Goal: Information Seeking & Learning: Learn about a topic

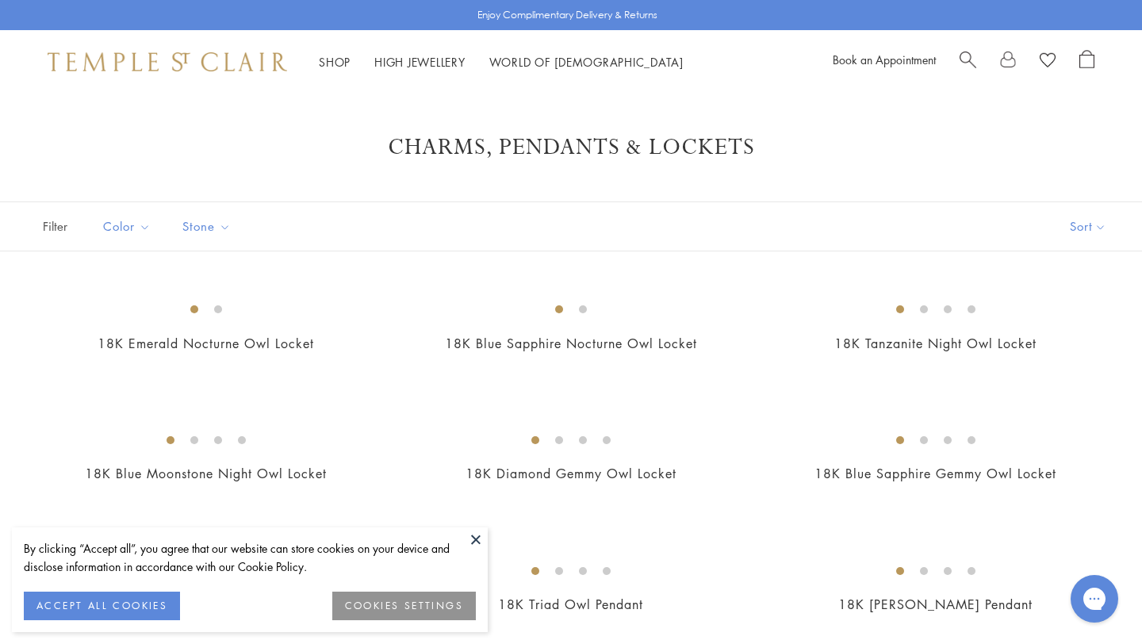
click at [479, 539] on button at bounding box center [476, 540] width 24 height 24
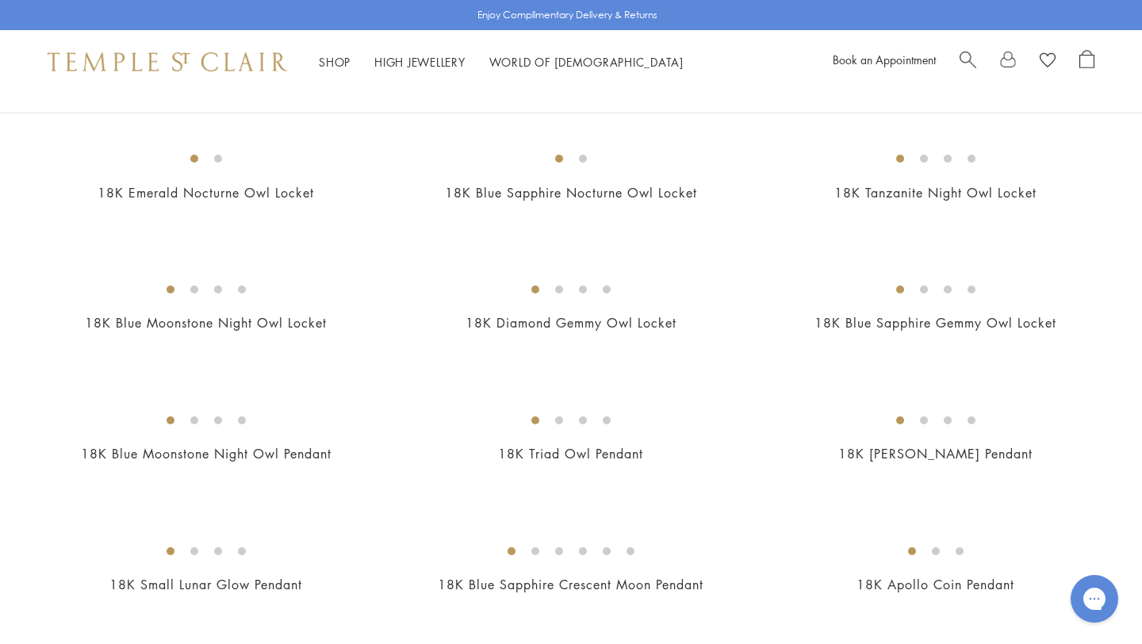
scroll to position [152, 0]
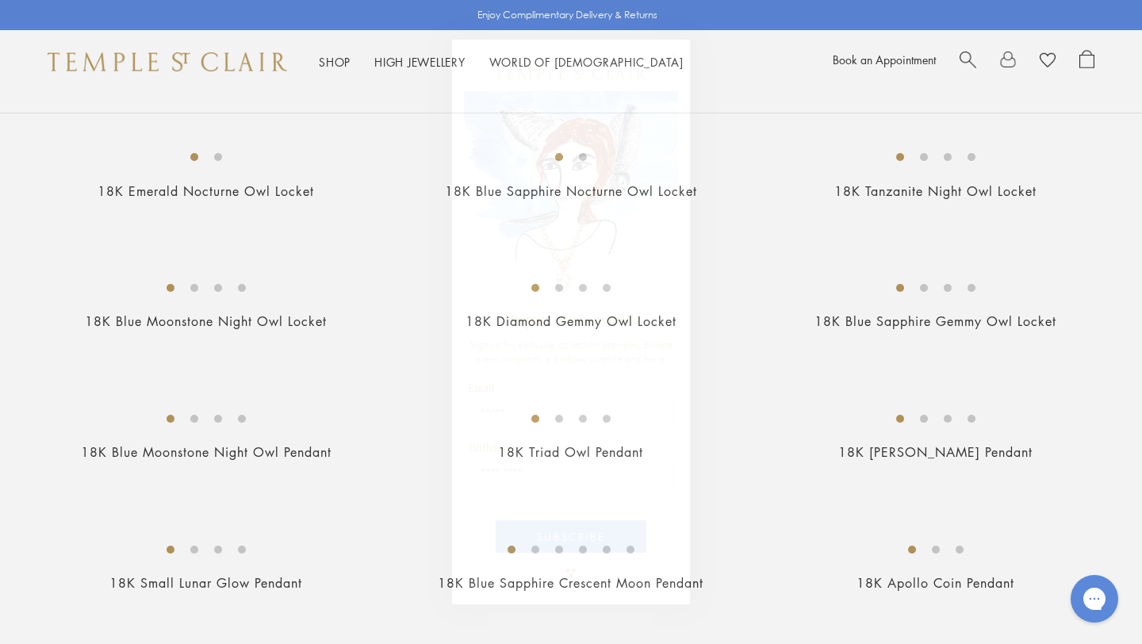
click at [668, 57] on circle "Close dialog" at bounding box center [671, 57] width 19 height 19
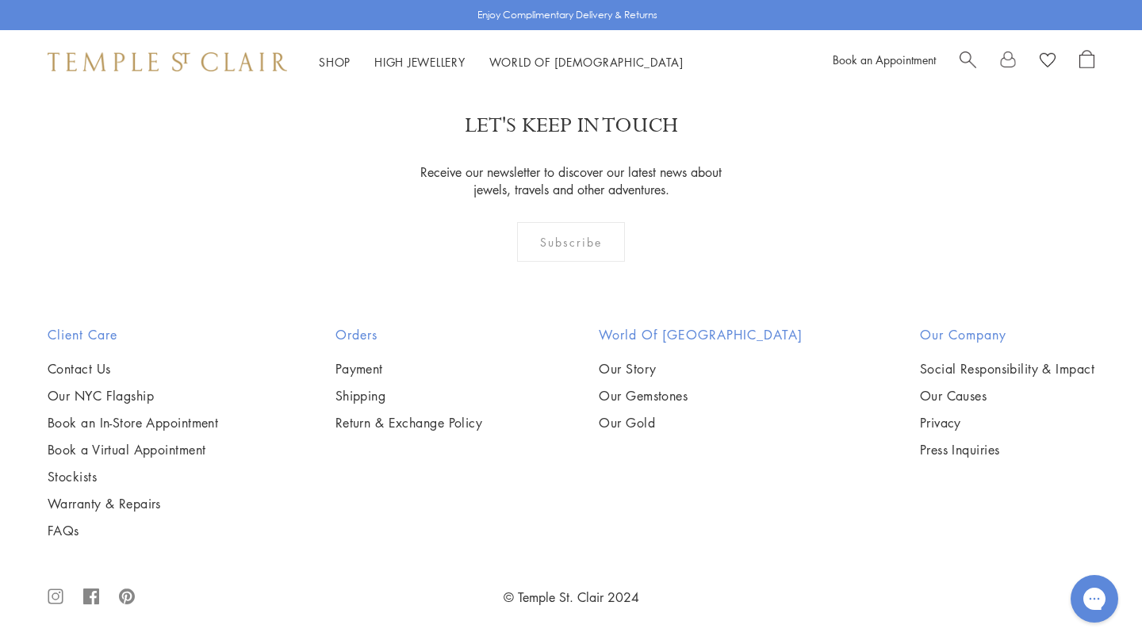
scroll to position [9953, 0]
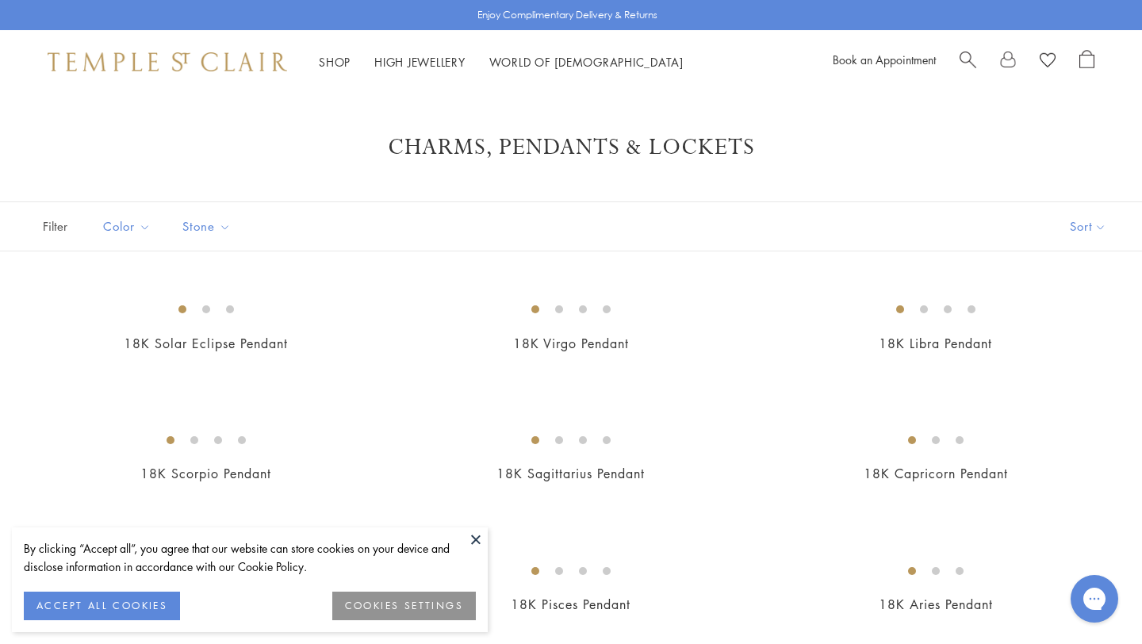
click at [477, 539] on button at bounding box center [476, 540] width 24 height 24
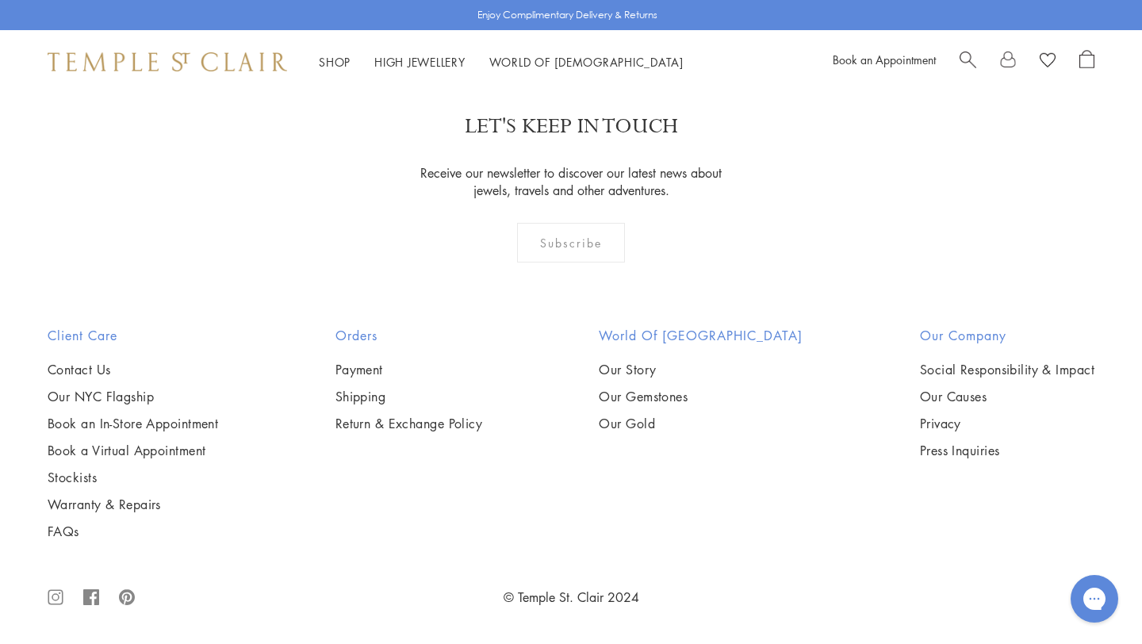
scroll to position [4132, 0]
click at [0, 0] on img at bounding box center [0, 0] width 0 height 0
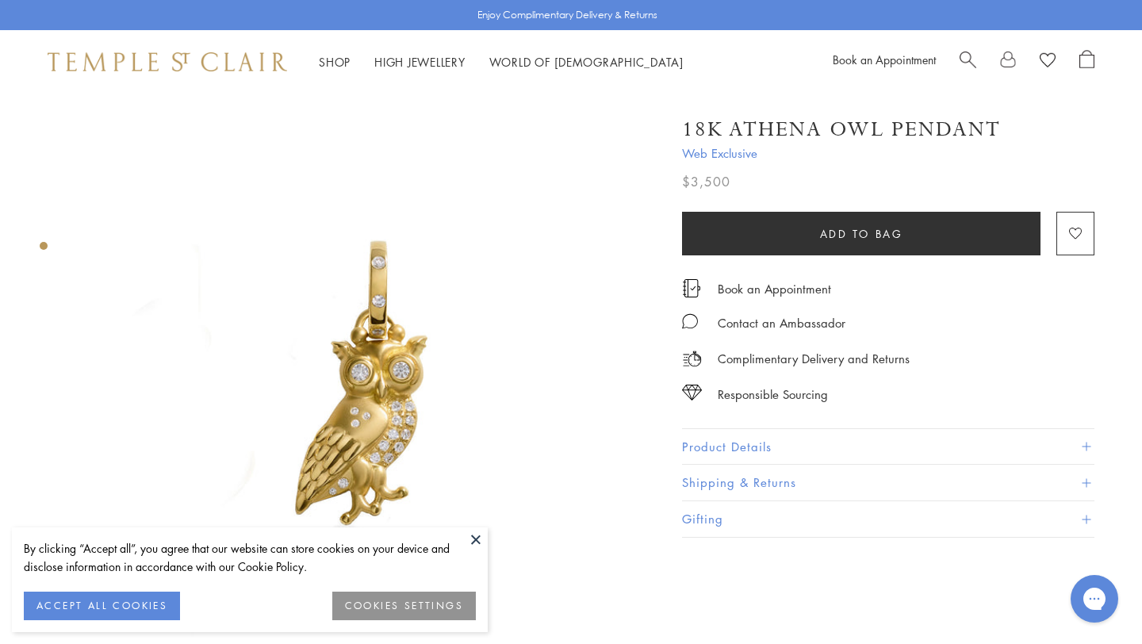
click at [466, 526] on img at bounding box center [368, 383] width 579 height 579
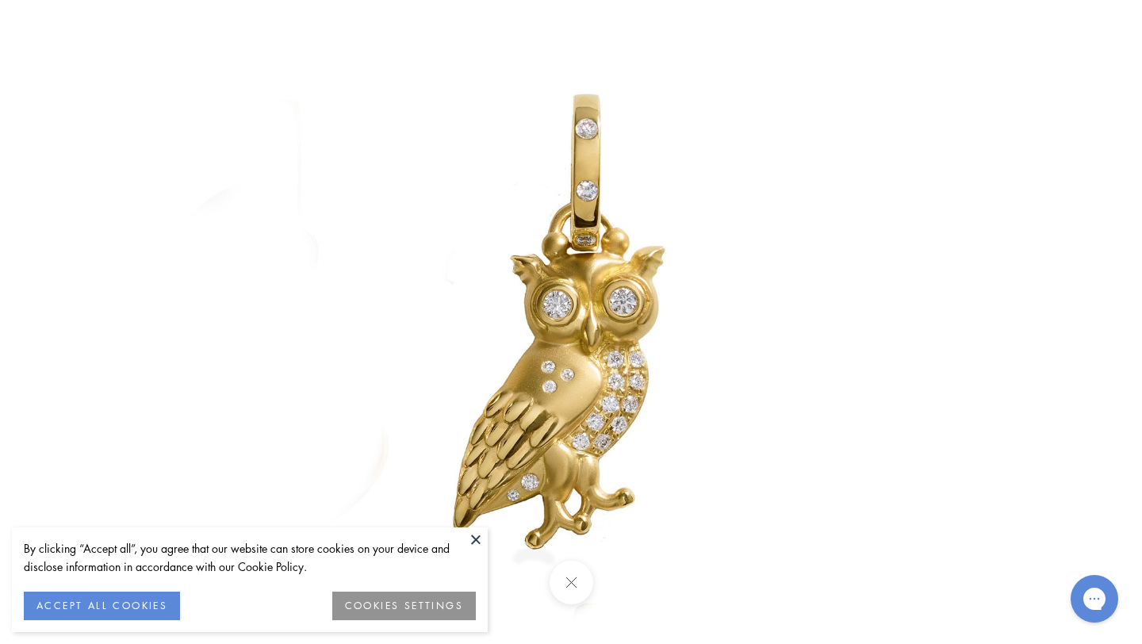
click at [474, 543] on button at bounding box center [476, 540] width 24 height 24
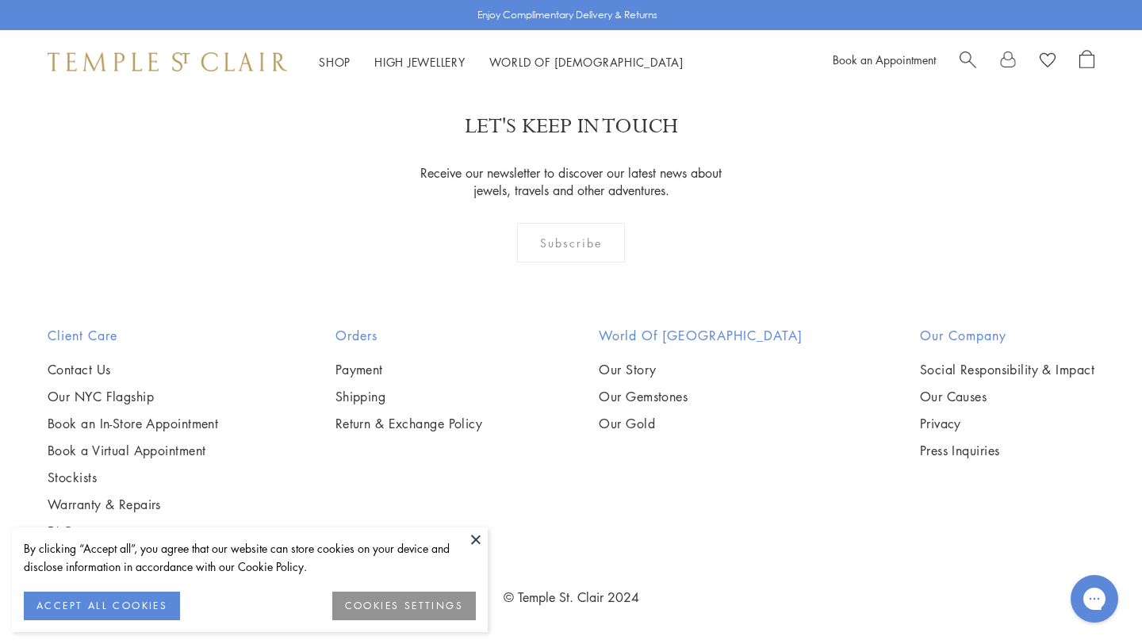
scroll to position [4185, 0]
click at [0, 0] on img at bounding box center [0, 0] width 0 height 0
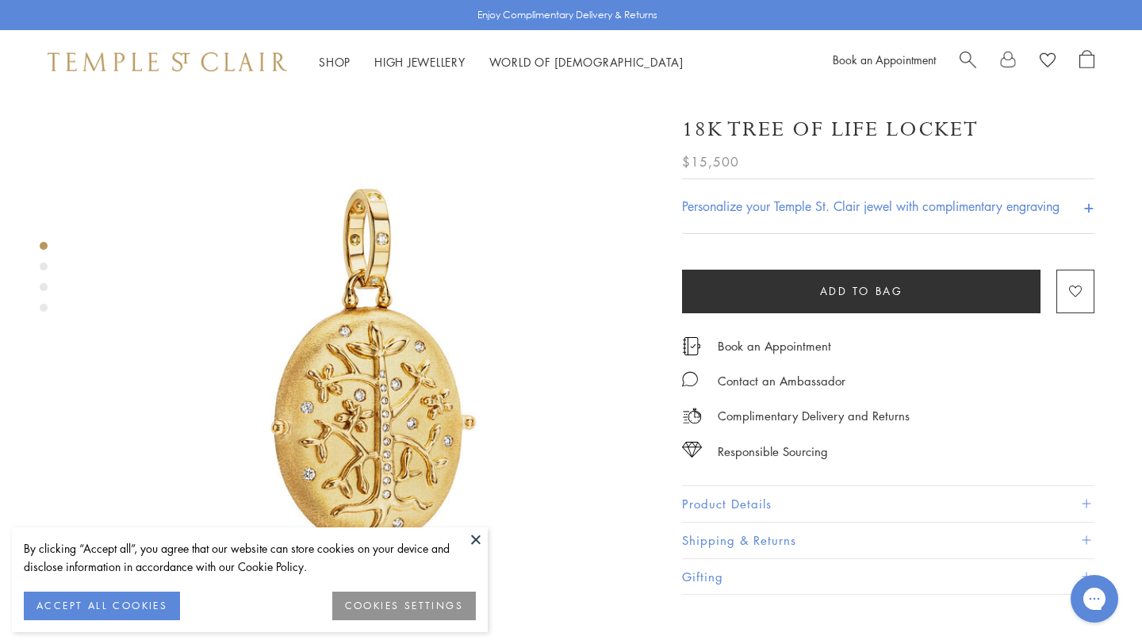
click at [44, 265] on div "Product gallery navigation" at bounding box center [44, 267] width 8 height 8
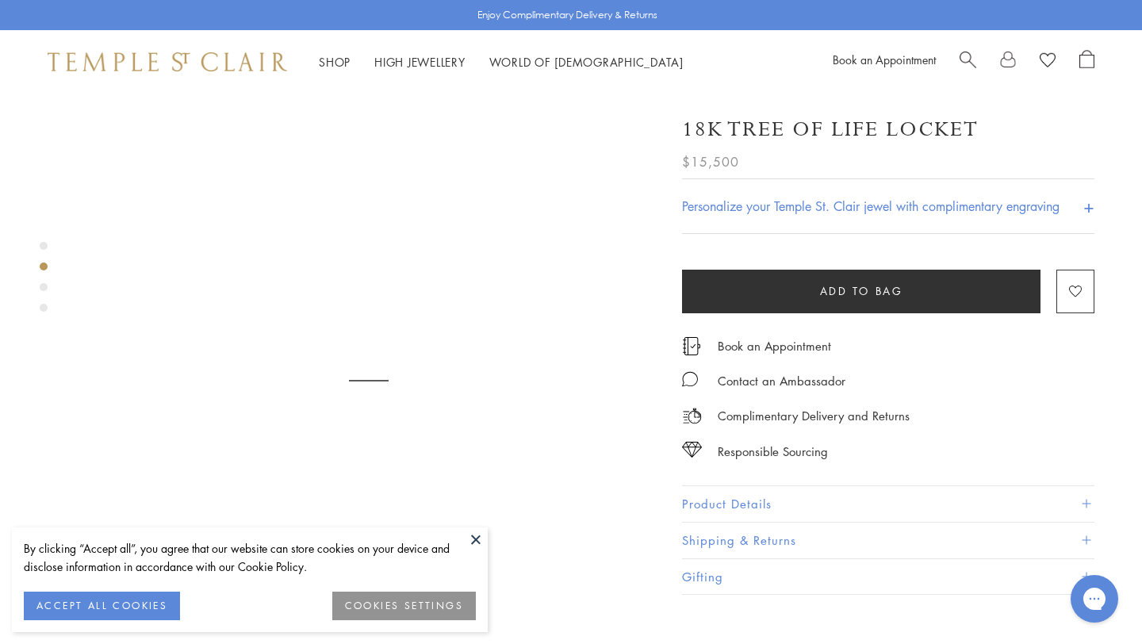
scroll to position [609, 0]
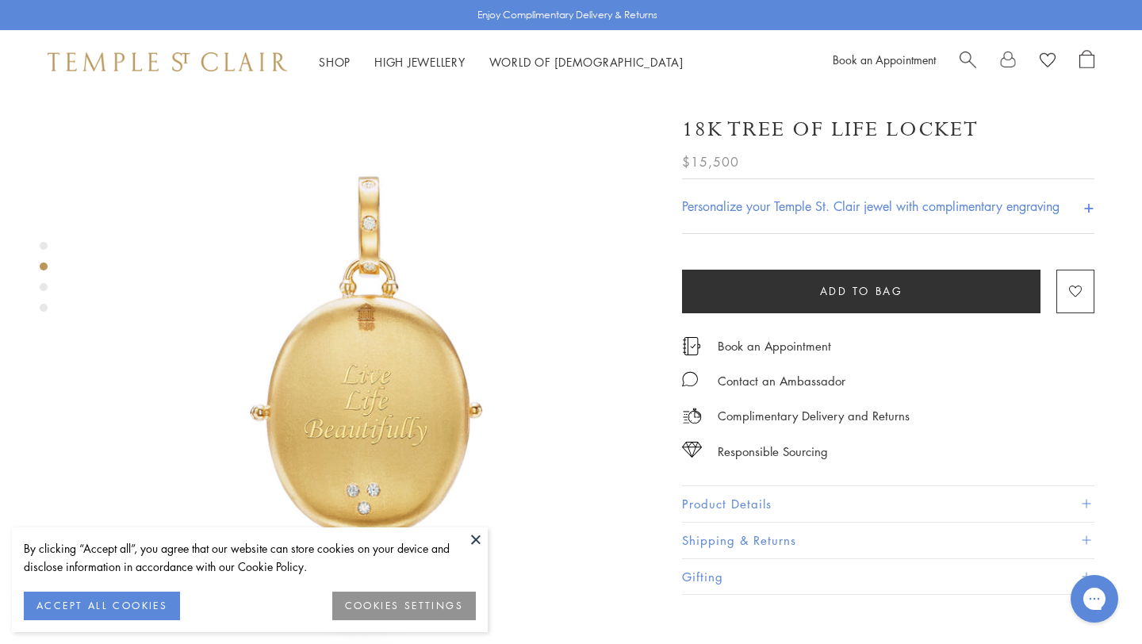
click at [44, 288] on div "Product gallery navigation" at bounding box center [44, 287] width 8 height 8
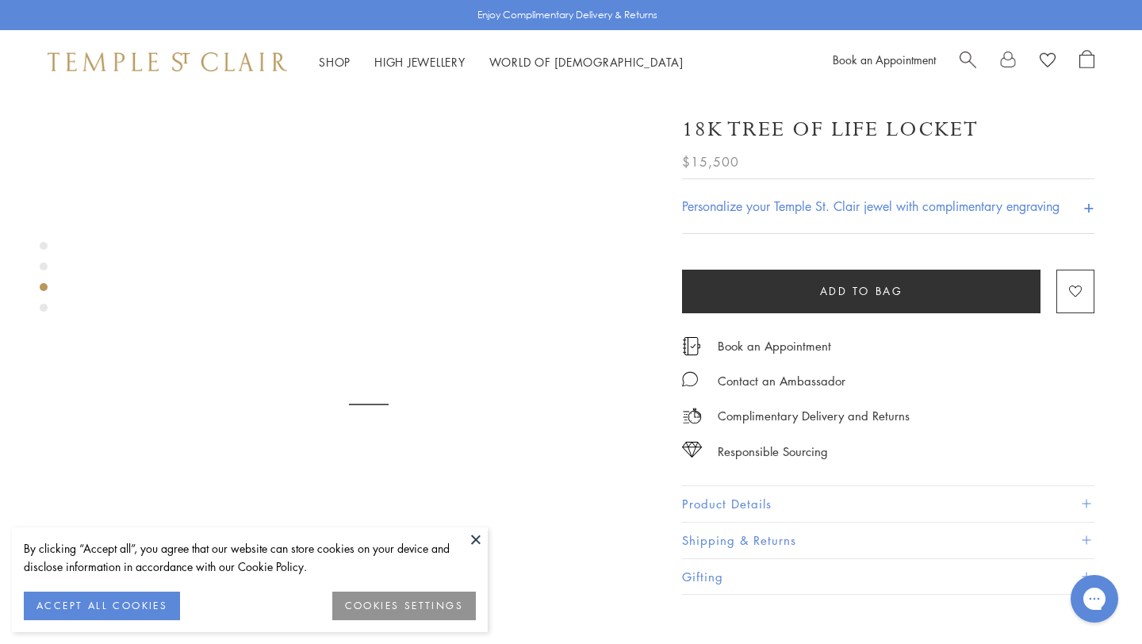
scroll to position [1188, 0]
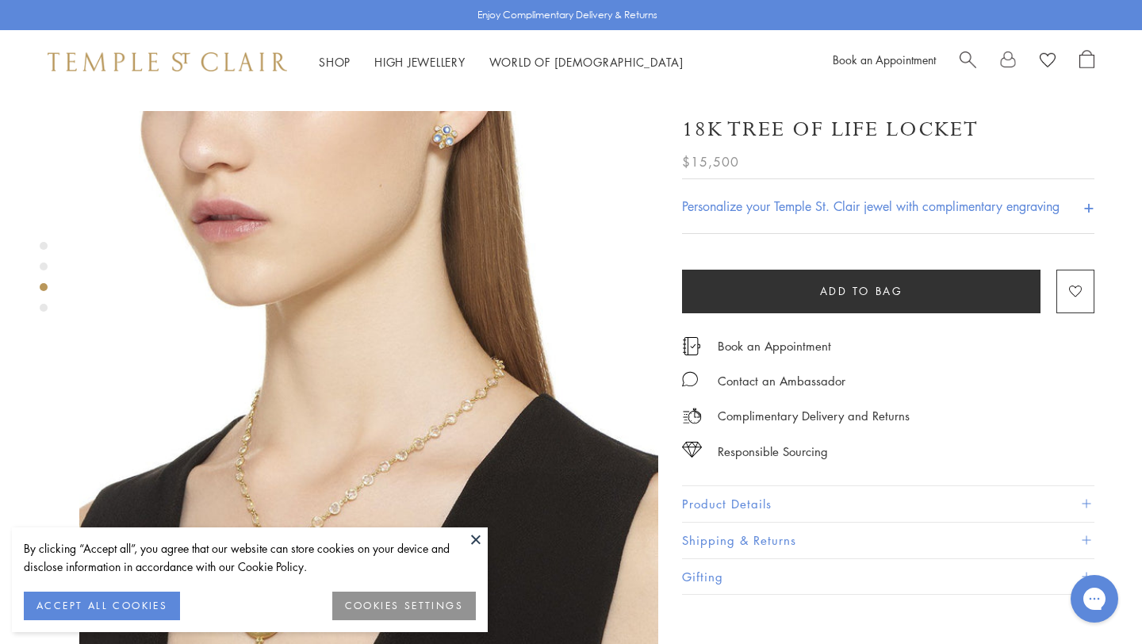
click at [480, 536] on button at bounding box center [476, 540] width 24 height 24
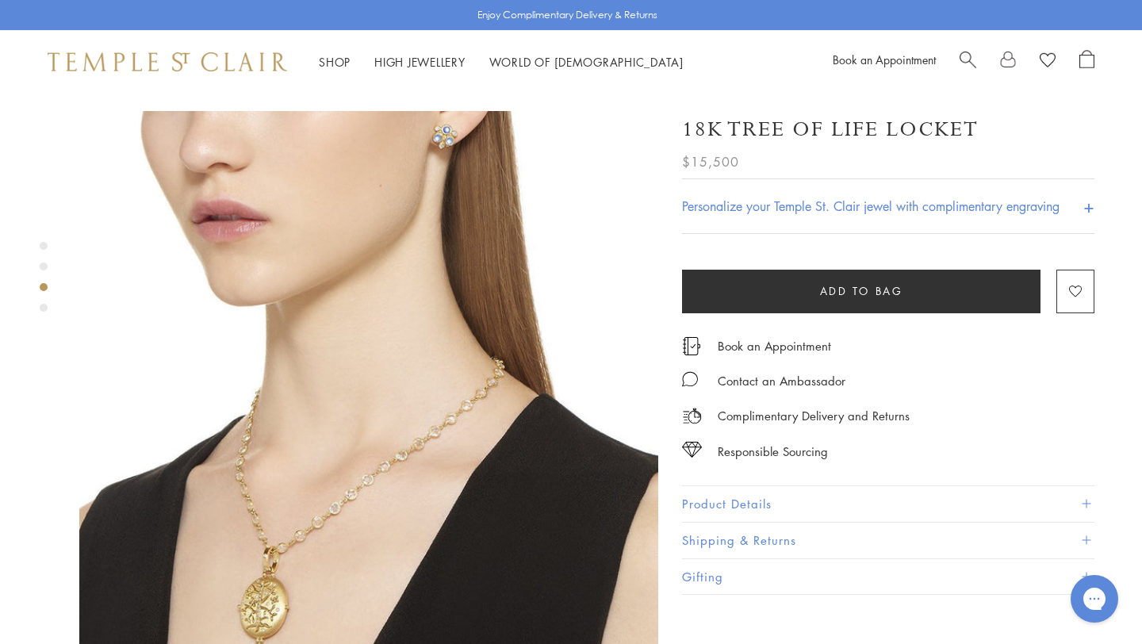
click at [44, 306] on div "Product gallery navigation" at bounding box center [44, 308] width 8 height 8
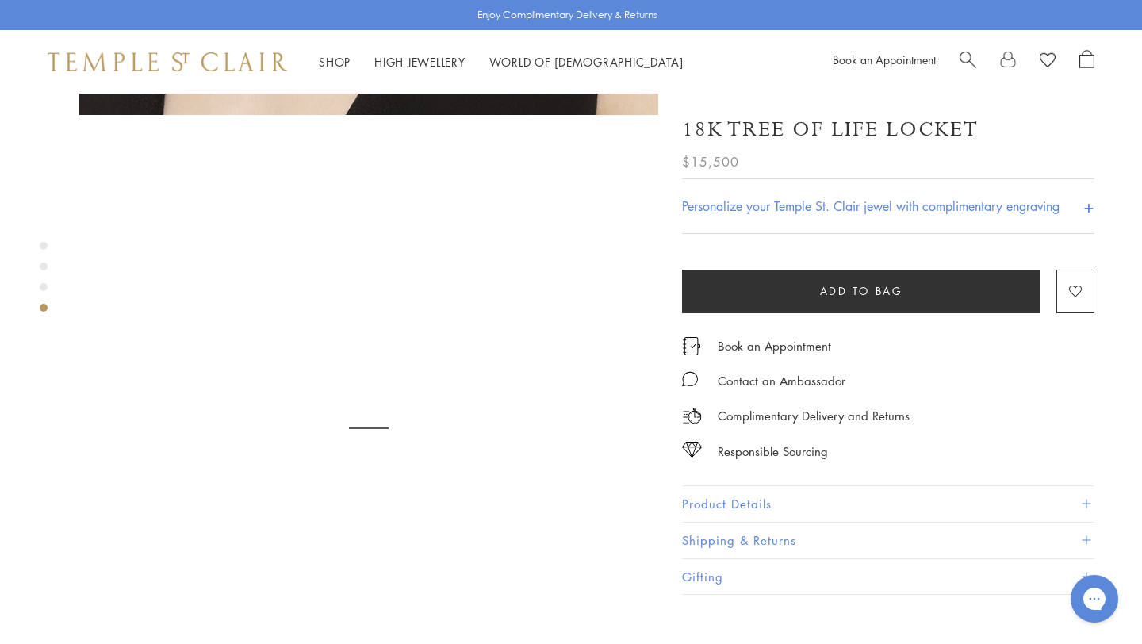
scroll to position [1768, 0]
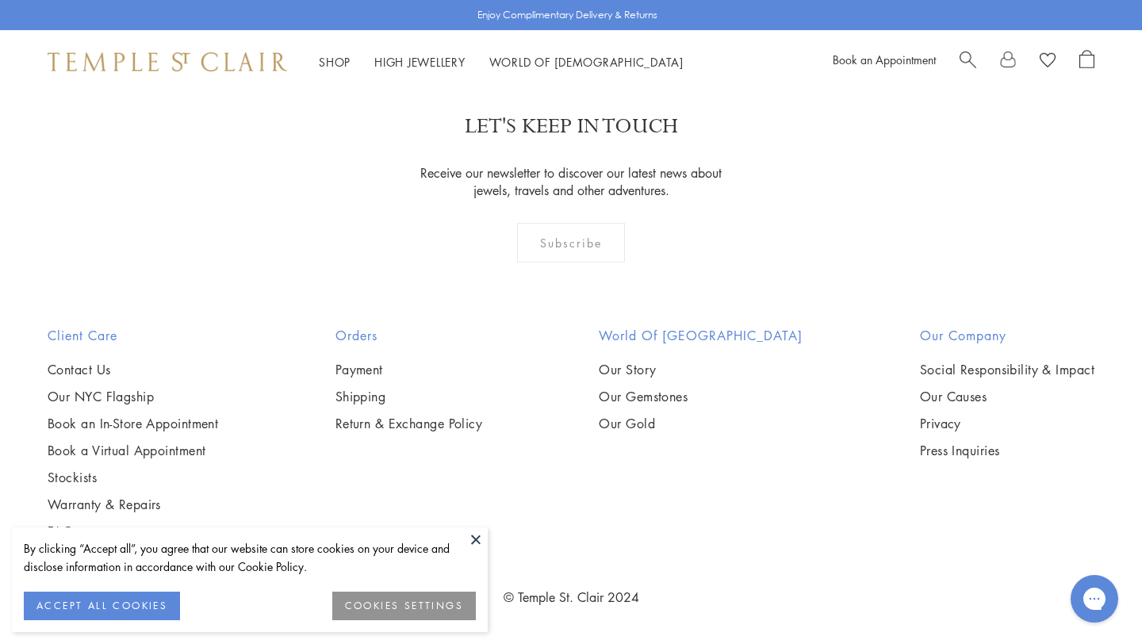
click at [470, 542] on button at bounding box center [476, 540] width 24 height 24
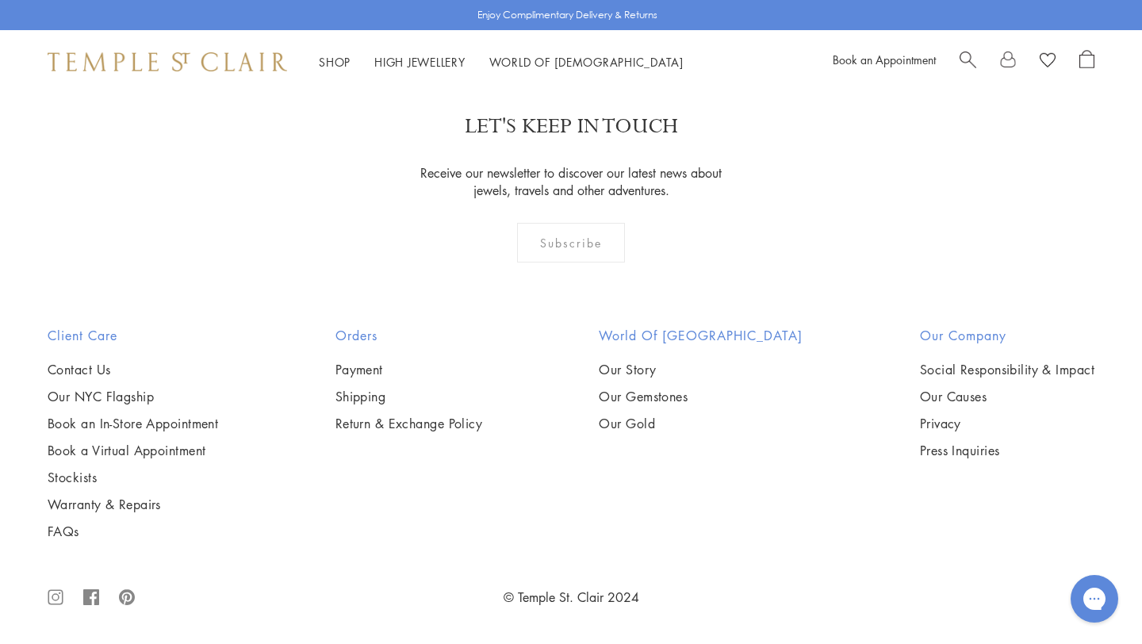
scroll to position [5881, 0]
click at [0, 0] on img at bounding box center [0, 0] width 0 height 0
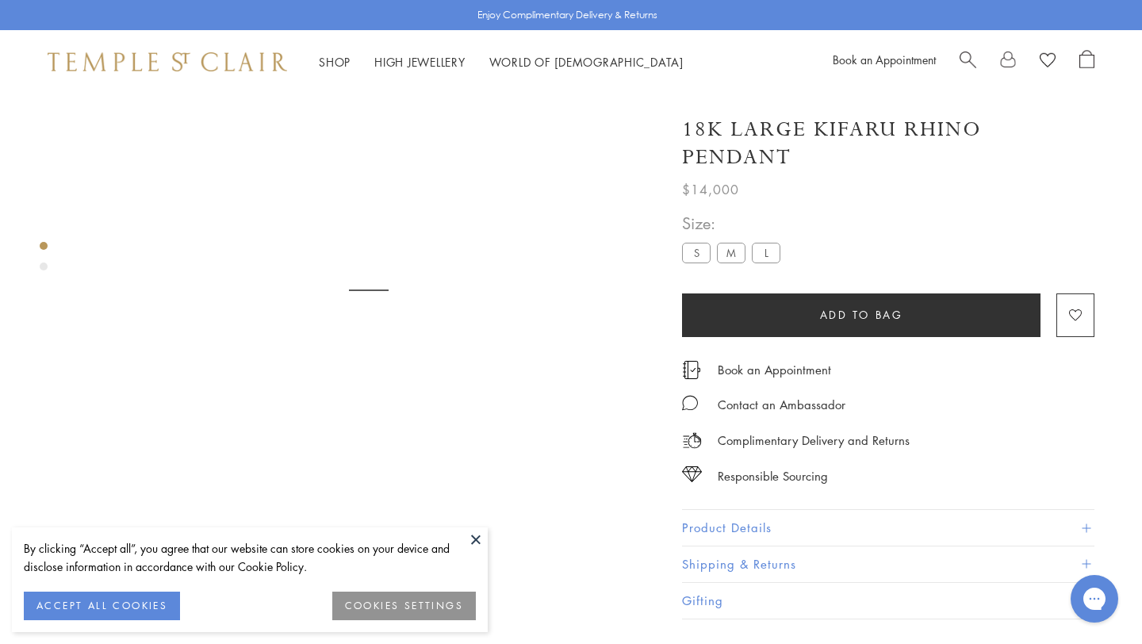
scroll to position [94, 0]
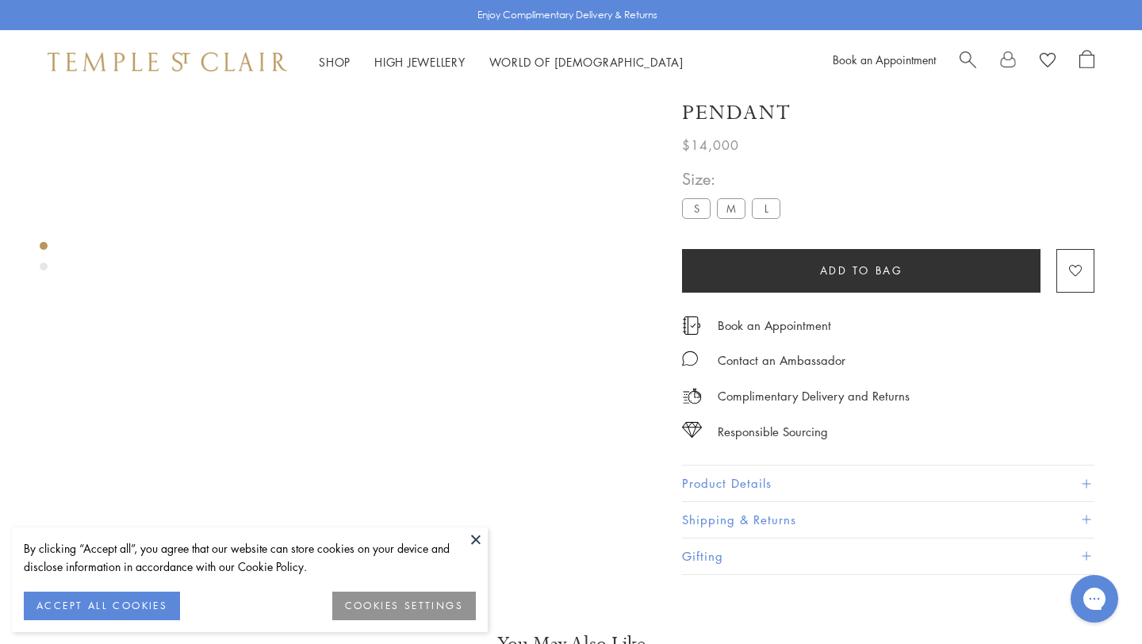
click at [40, 265] on div "Product gallery navigation" at bounding box center [44, 267] width 8 height 8
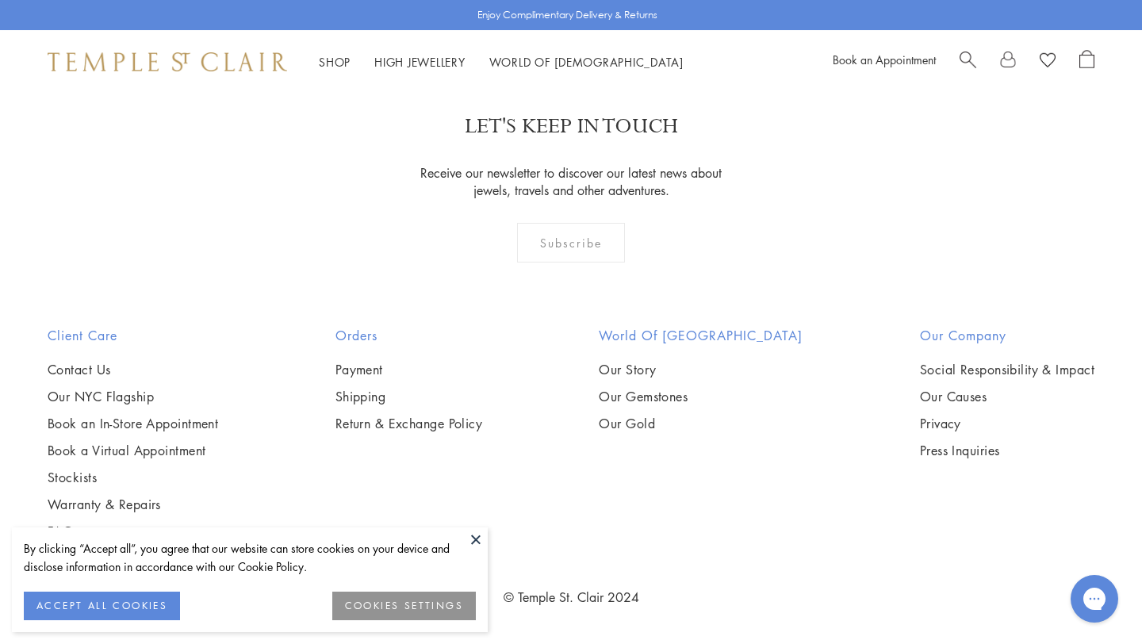
click at [478, 537] on button at bounding box center [476, 540] width 24 height 24
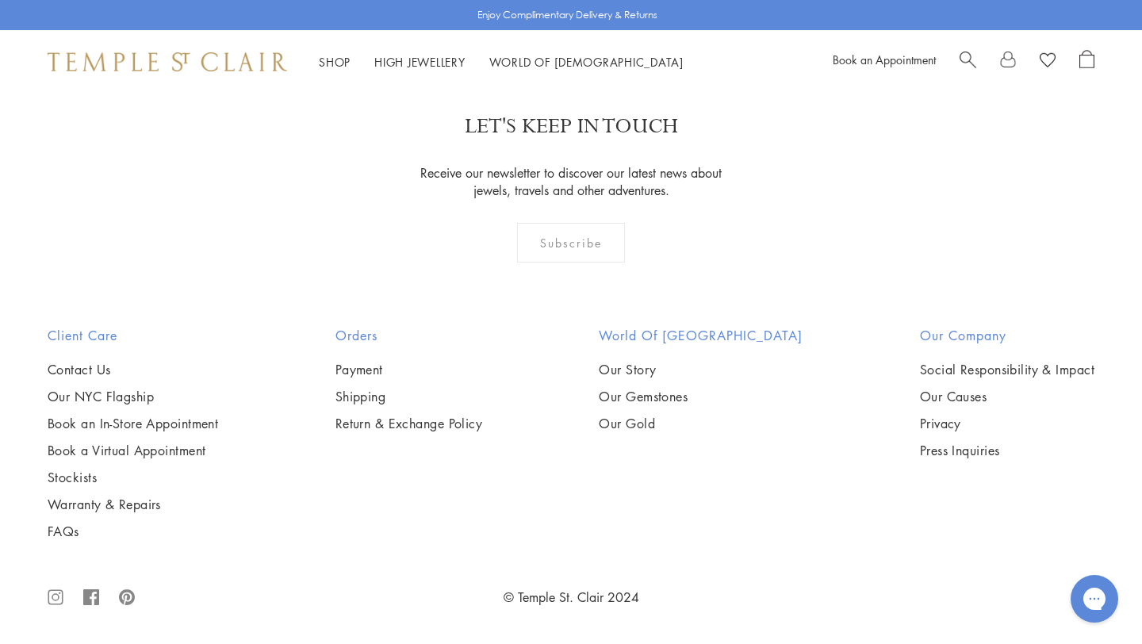
click at [0, 0] on img at bounding box center [0, 0] width 0 height 0
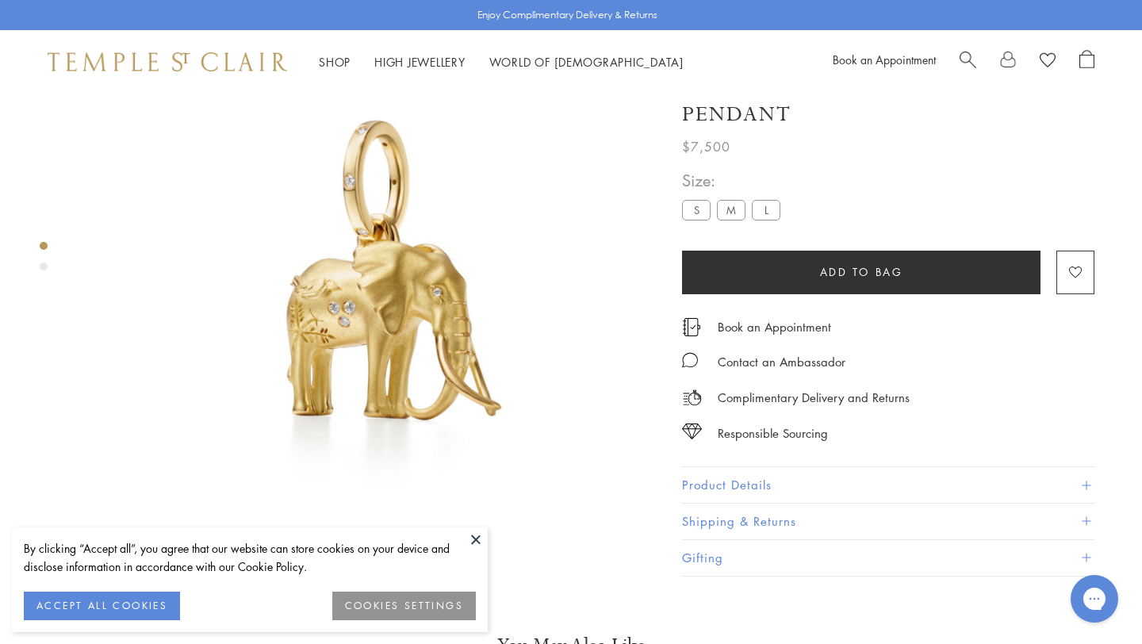
scroll to position [94, 0]
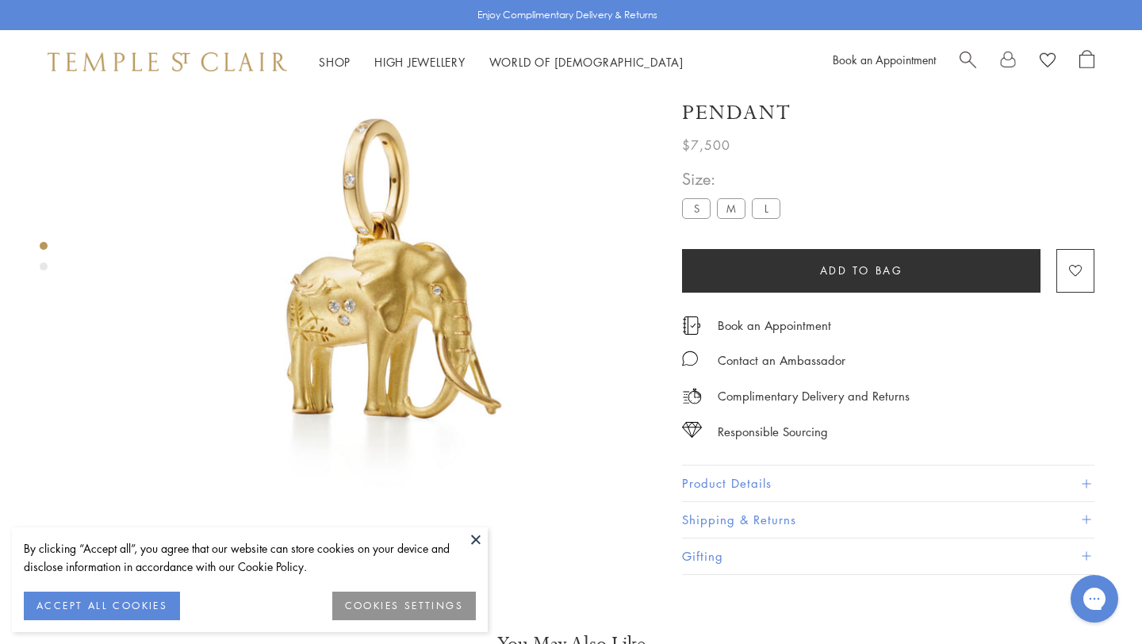
click at [41, 267] on div "Product gallery navigation" at bounding box center [44, 267] width 8 height 8
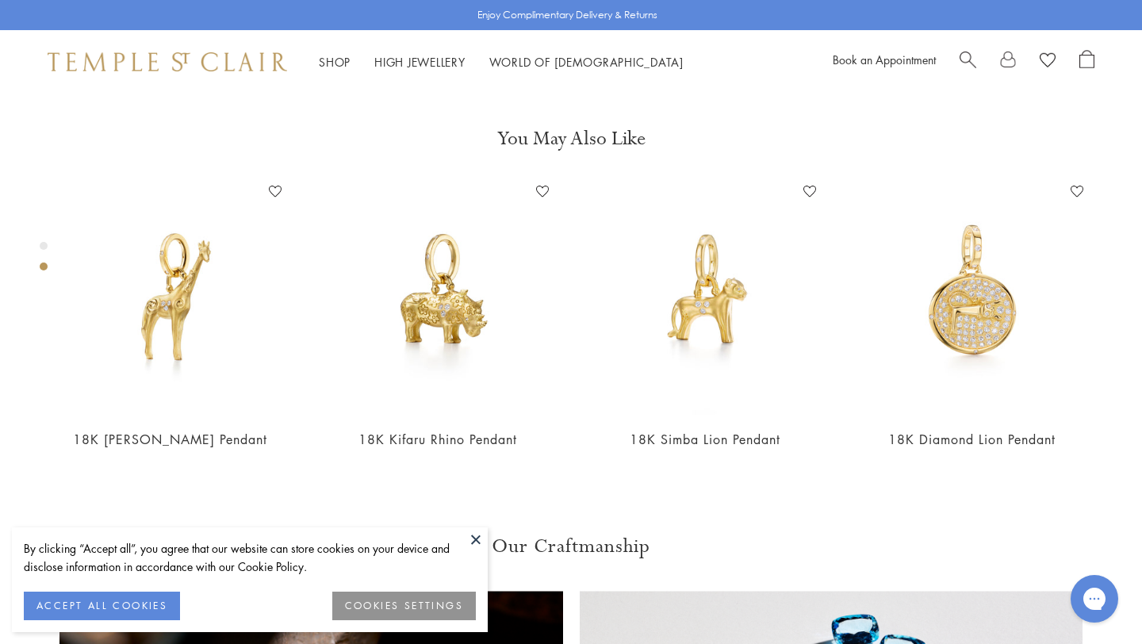
scroll to position [609, 0]
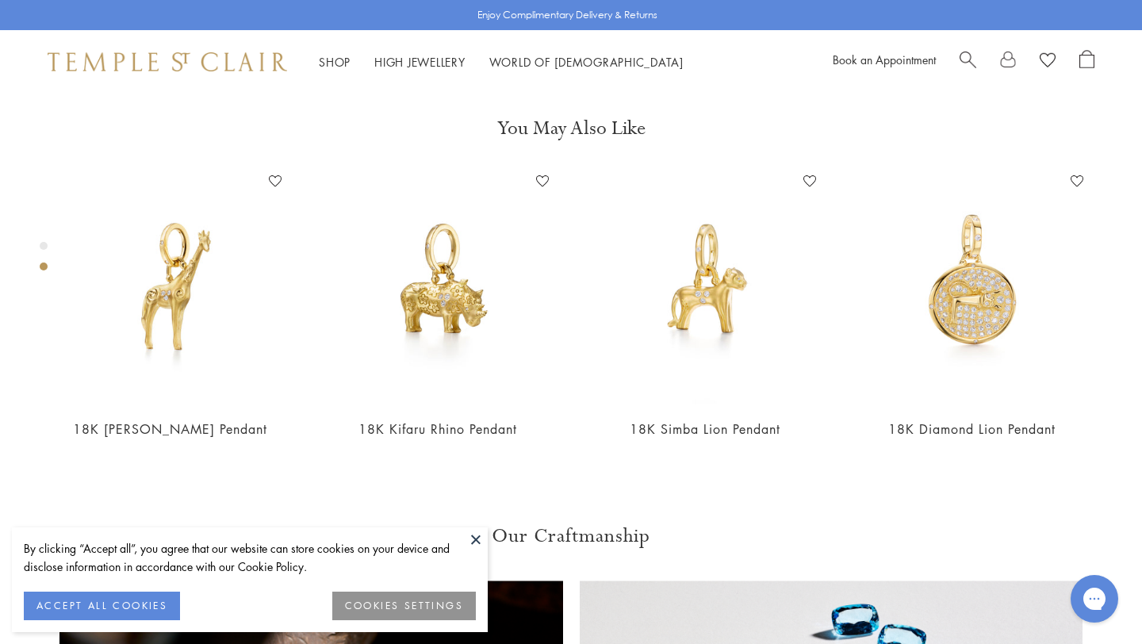
click at [478, 532] on button at bounding box center [476, 540] width 24 height 24
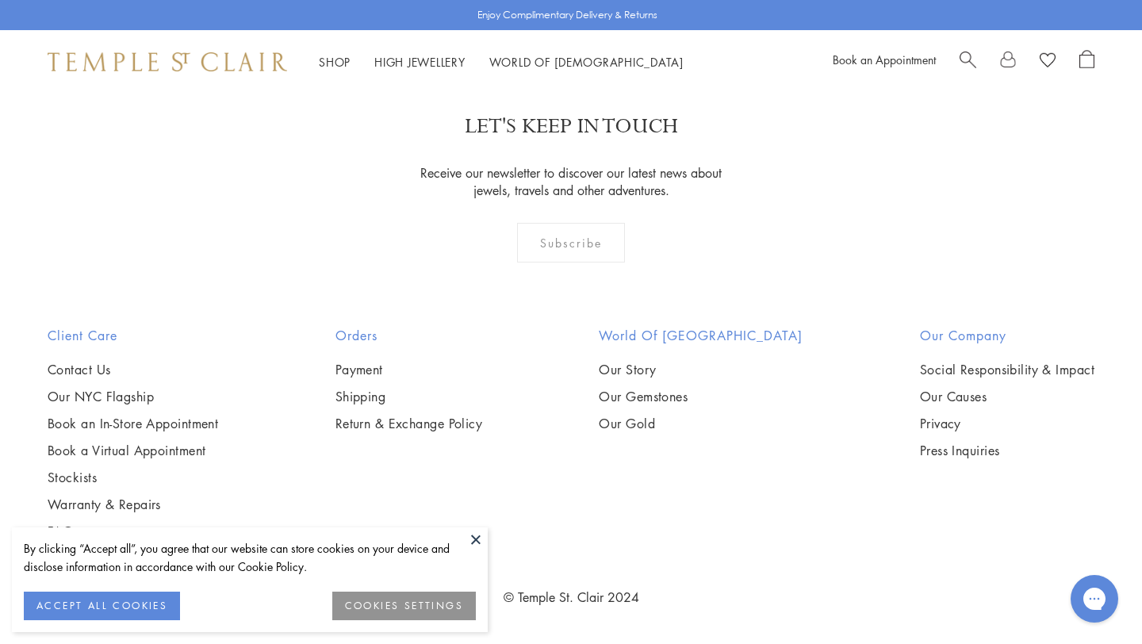
click at [478, 539] on button at bounding box center [476, 540] width 24 height 24
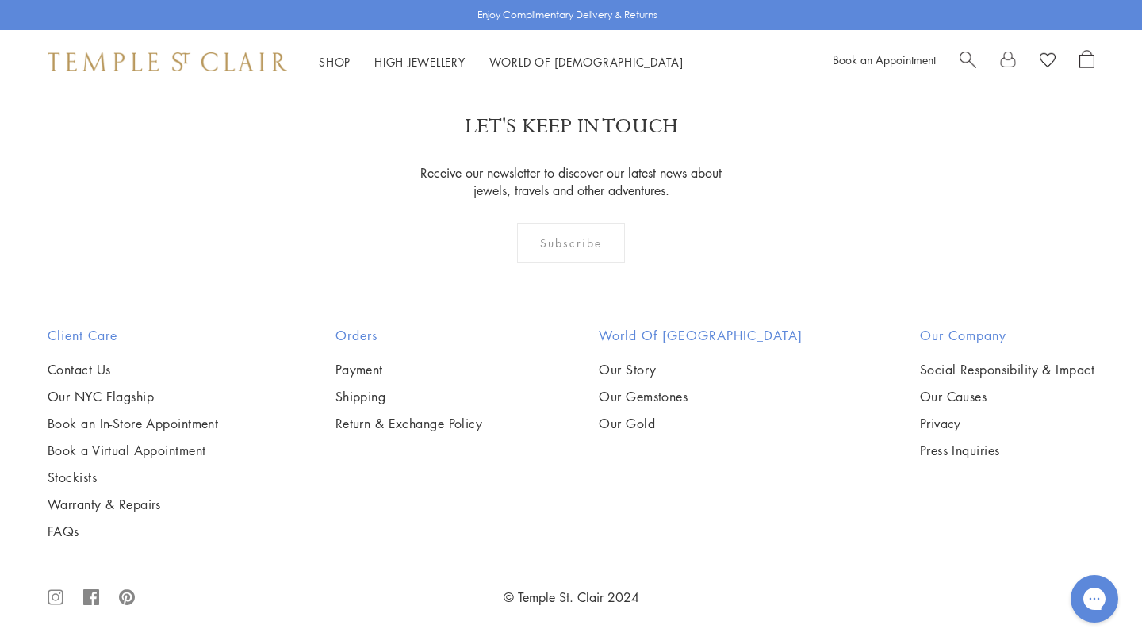
scroll to position [8093, 0]
click at [0, 0] on img at bounding box center [0, 0] width 0 height 0
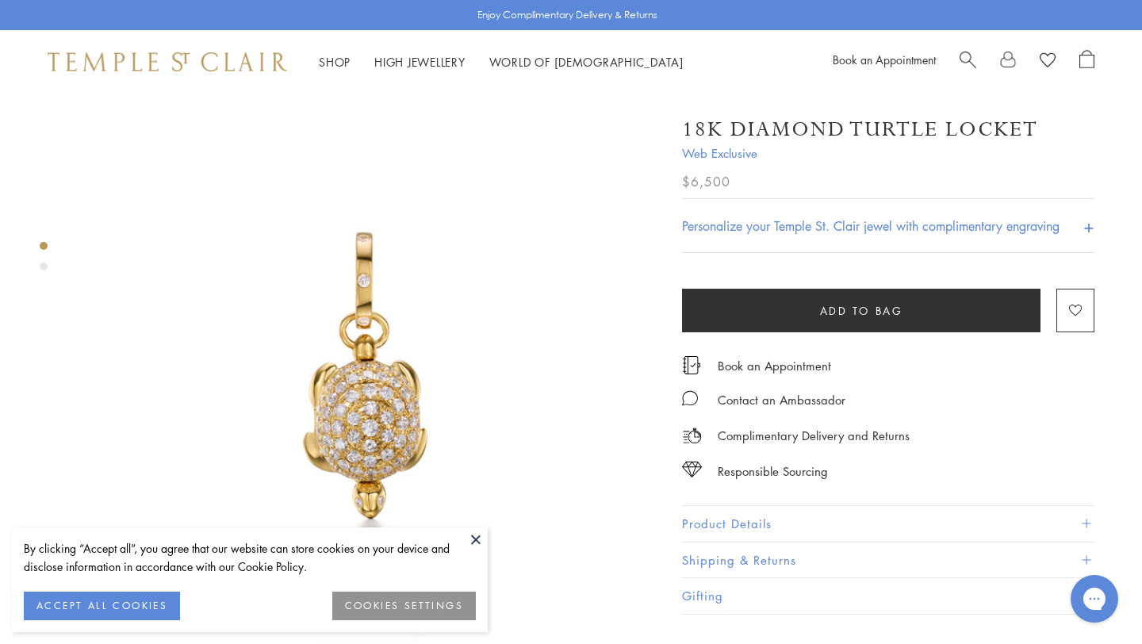
click at [44, 265] on div "Product gallery navigation" at bounding box center [44, 267] width 8 height 8
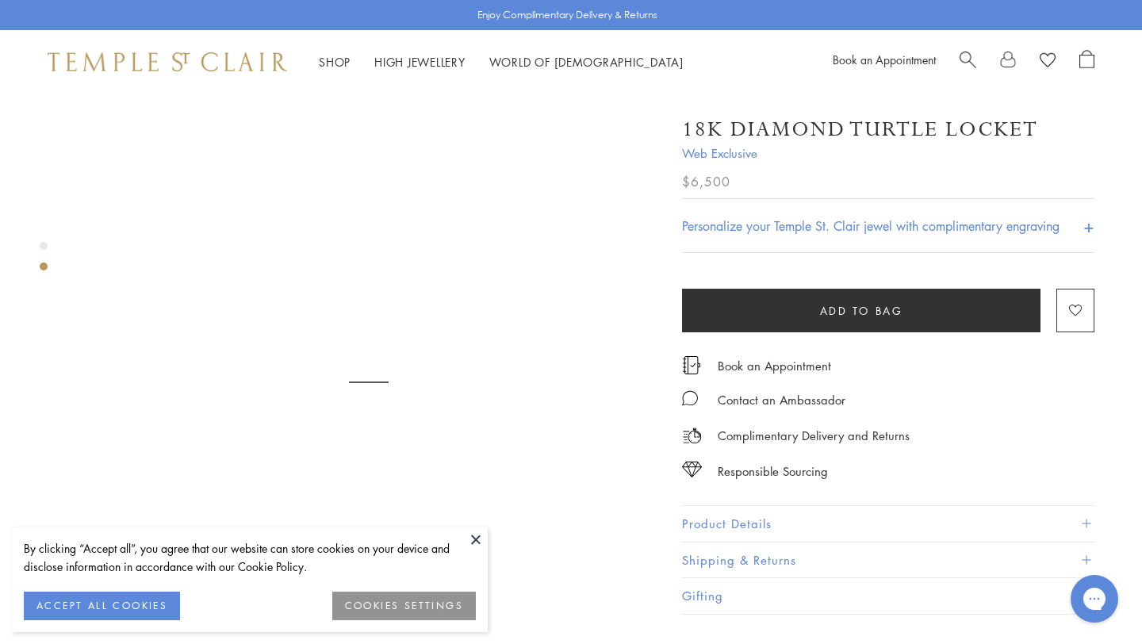
scroll to position [609, 0]
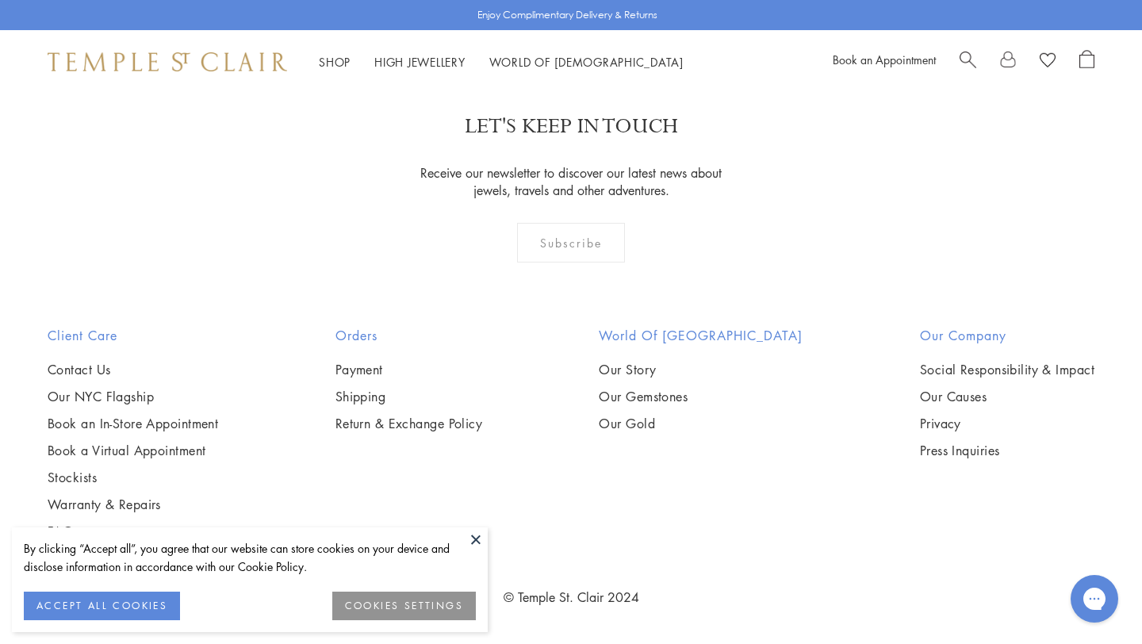
scroll to position [8366, 0]
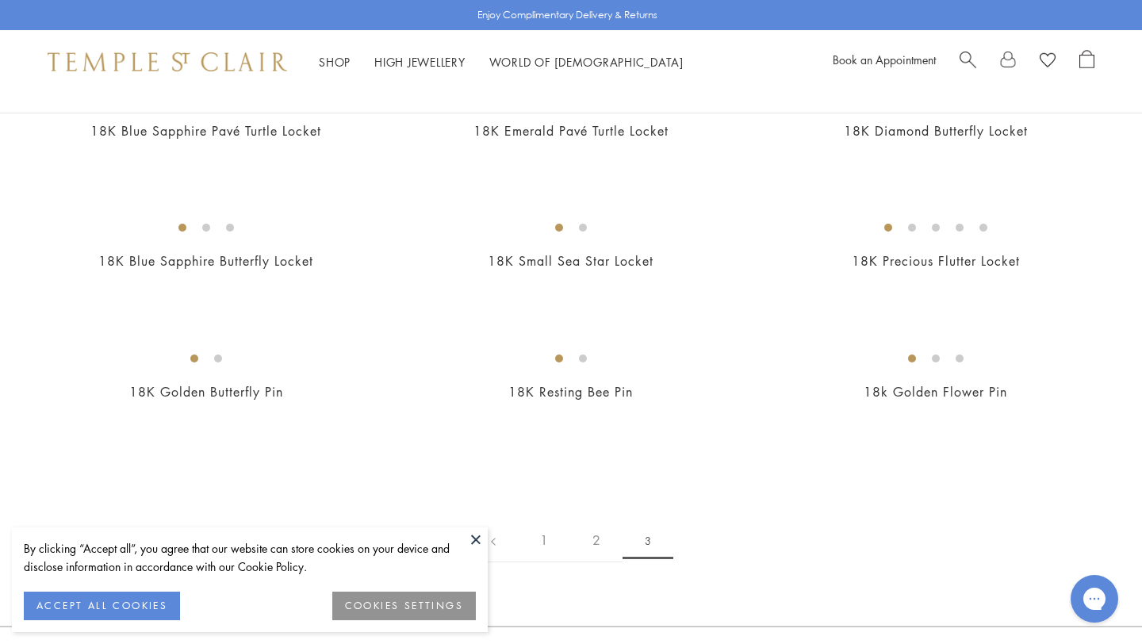
scroll to position [287, 0]
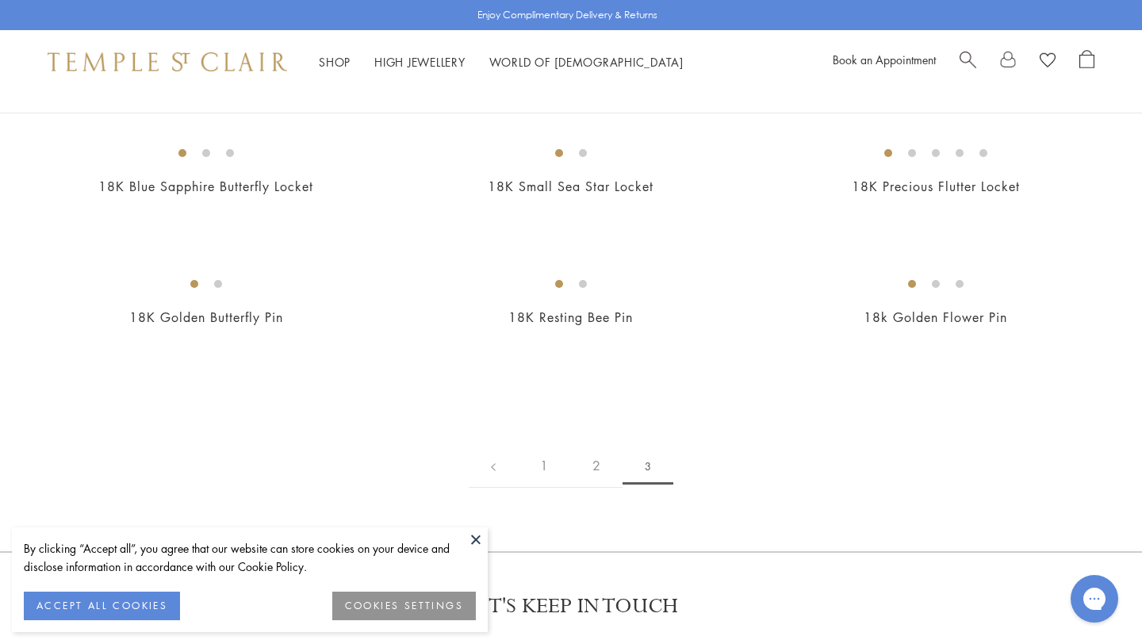
click at [478, 538] on button at bounding box center [476, 540] width 24 height 24
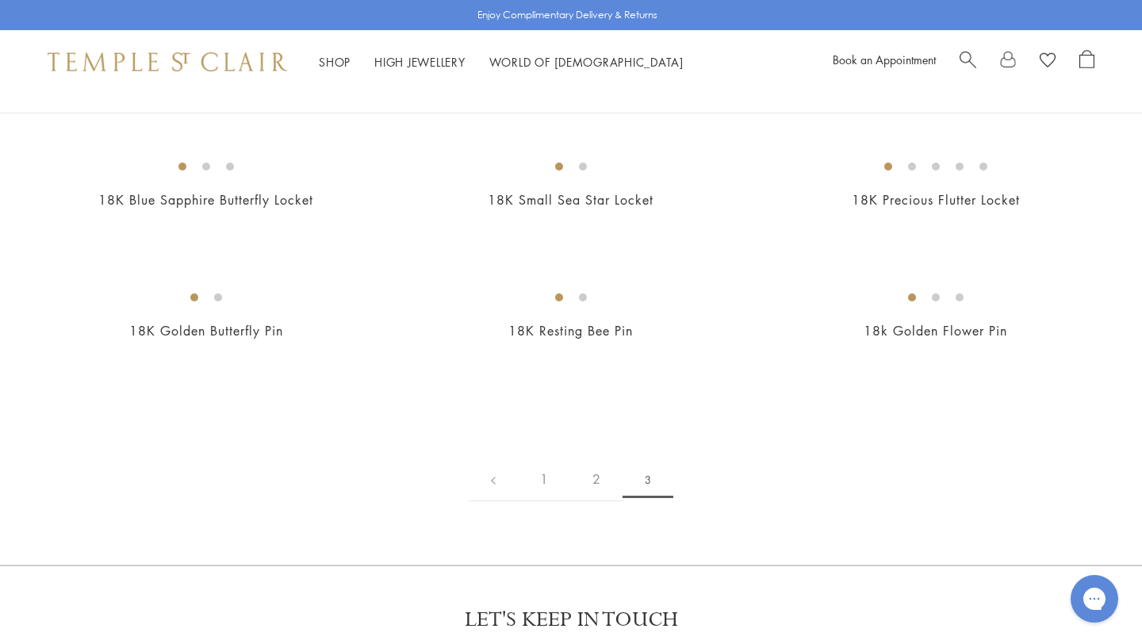
scroll to position [274, 0]
click at [0, 0] on img at bounding box center [0, 0] width 0 height 0
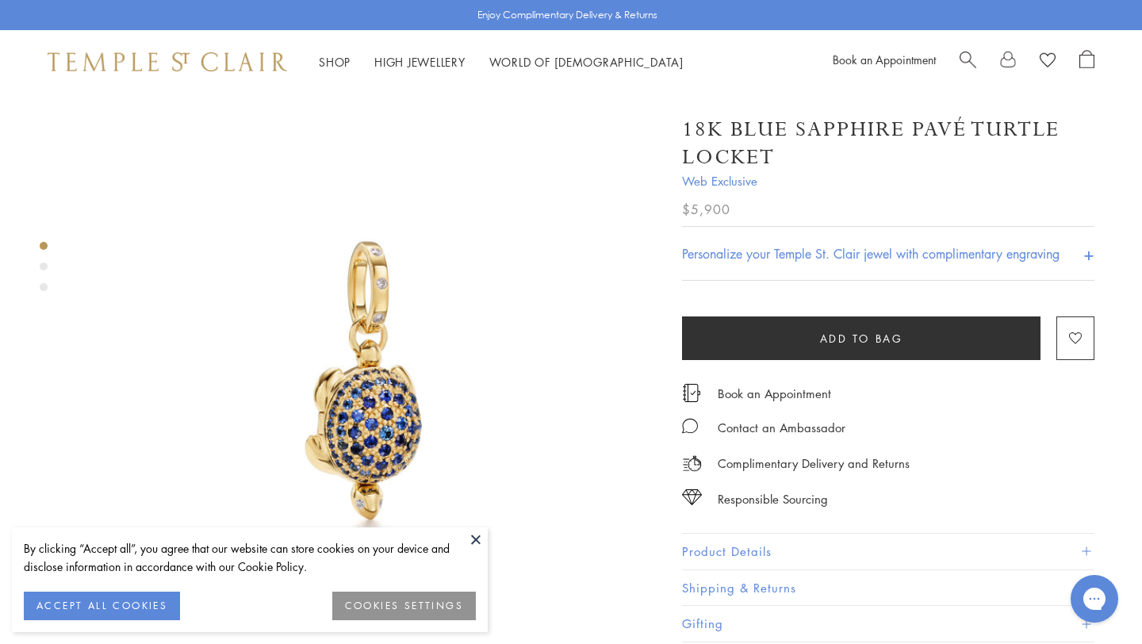
click at [44, 266] on div "Product gallery navigation" at bounding box center [44, 267] width 8 height 8
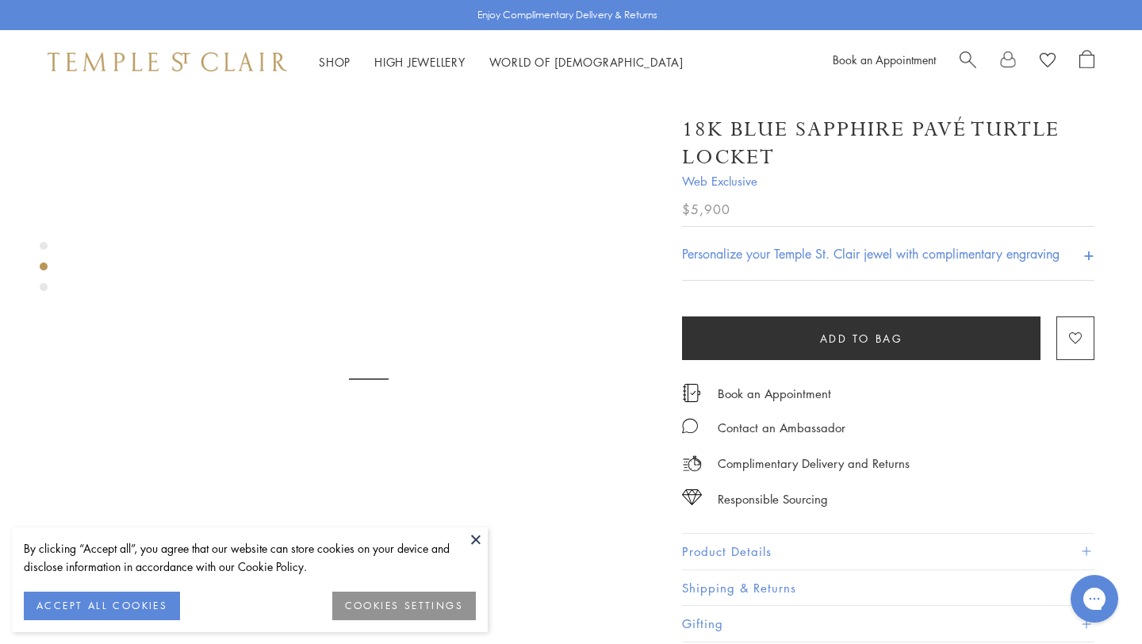
scroll to position [609, 0]
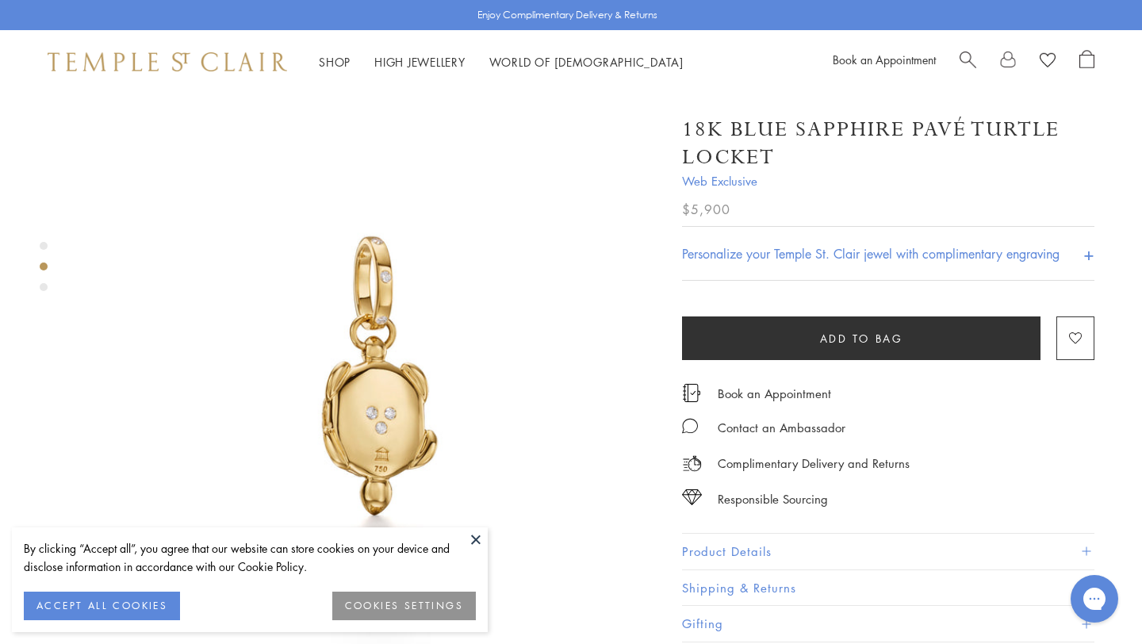
click at [46, 286] on div "Product gallery navigation" at bounding box center [44, 287] width 8 height 8
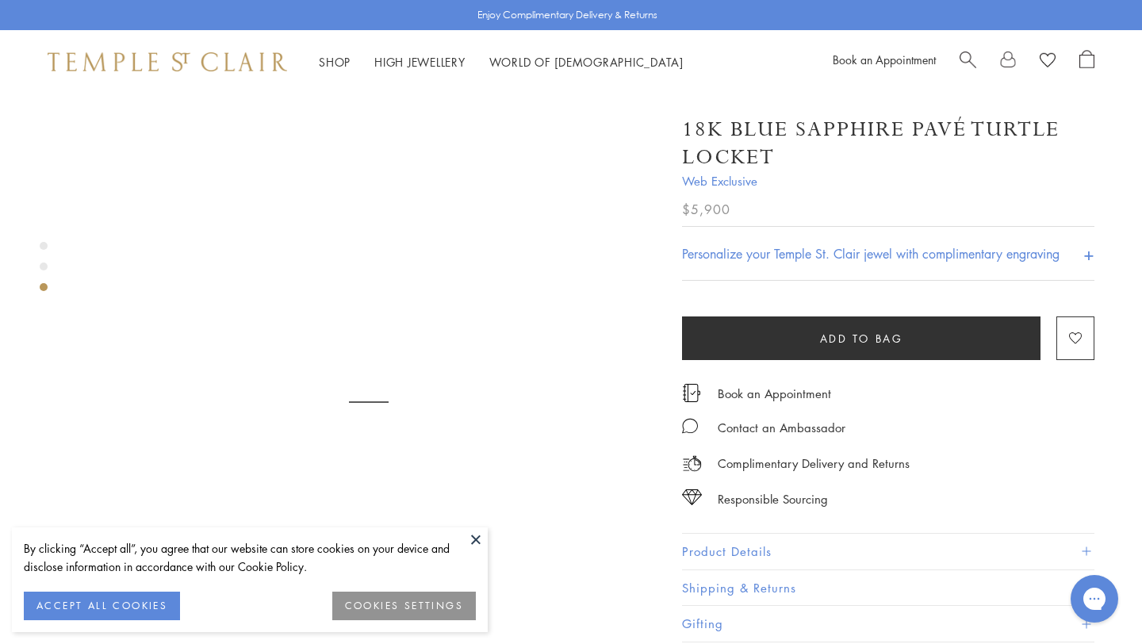
scroll to position [1188, 0]
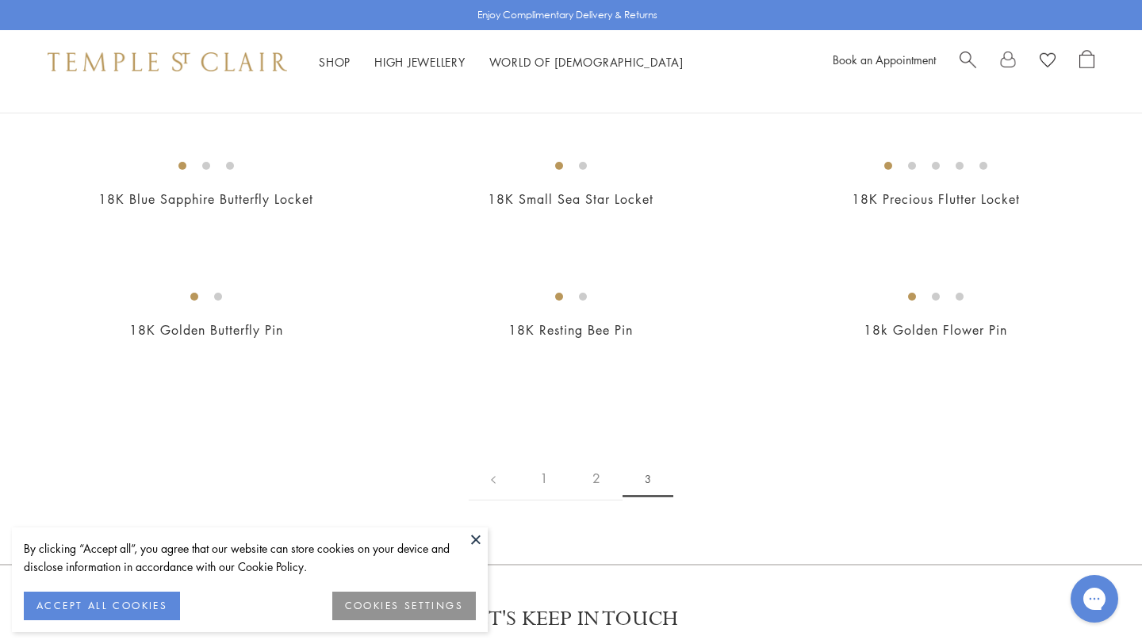
click at [0, 0] on img at bounding box center [0, 0] width 0 height 0
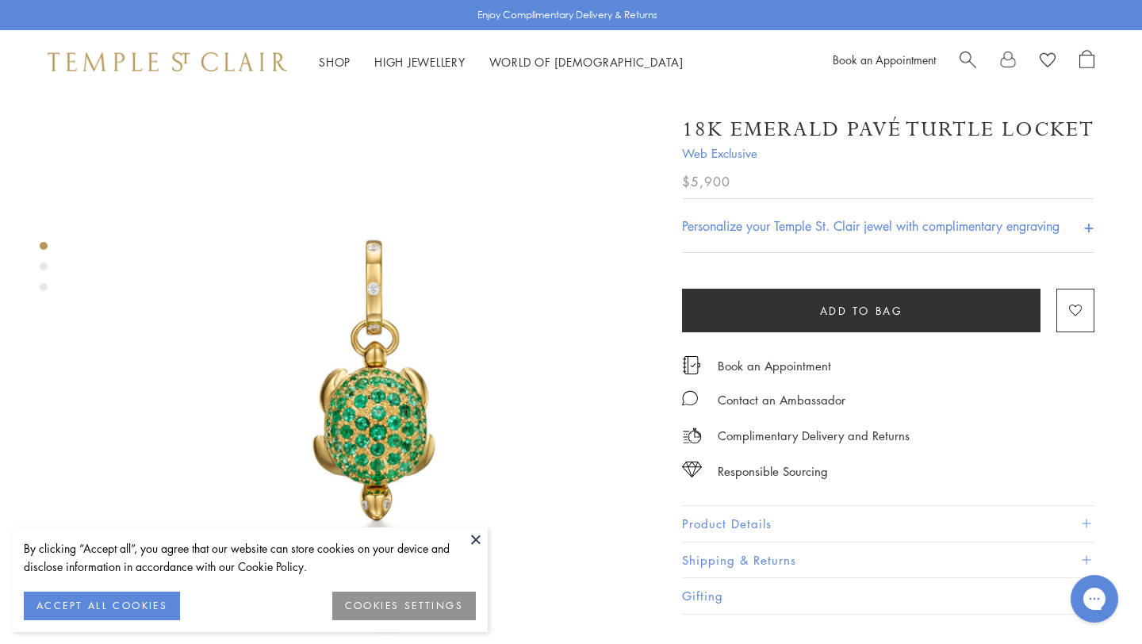
click at [42, 266] on div "Product gallery navigation" at bounding box center [44, 267] width 8 height 8
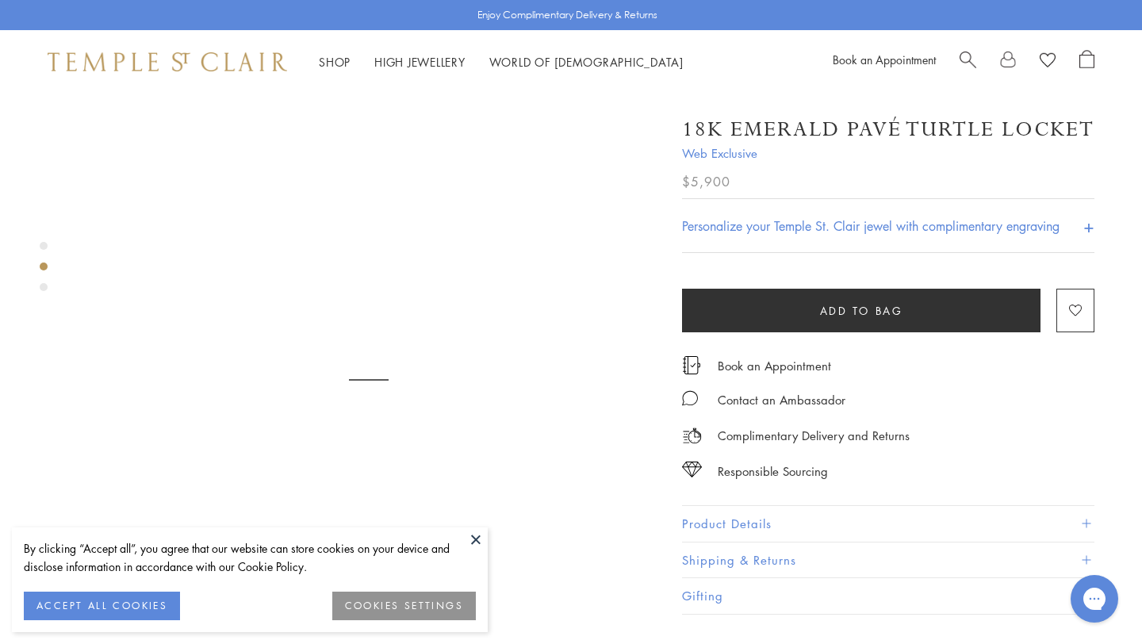
scroll to position [609, 0]
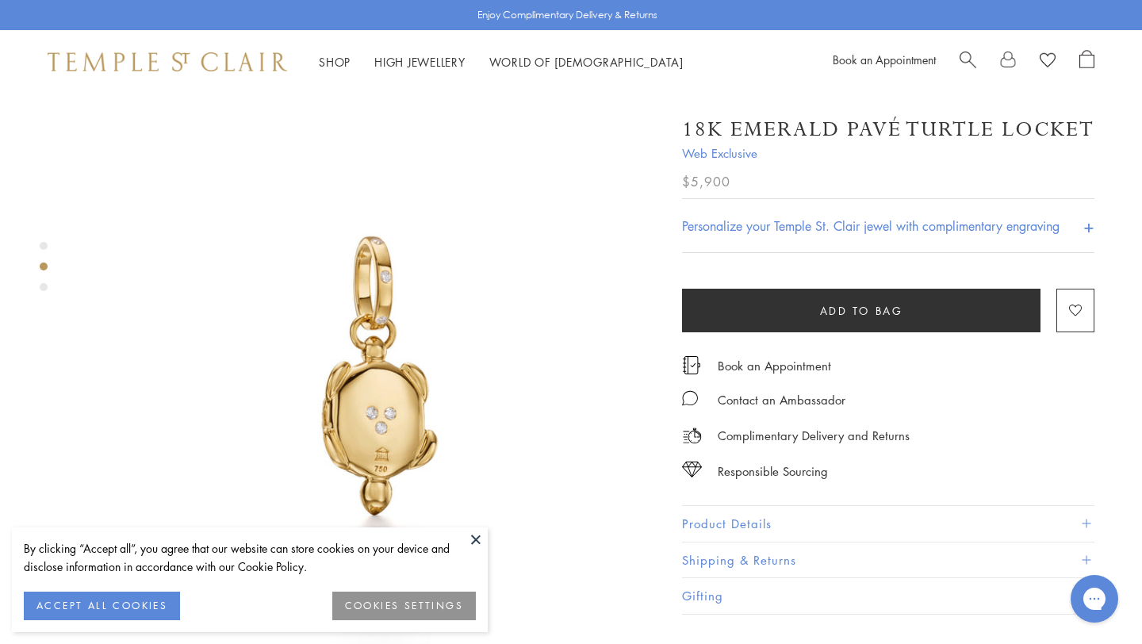
click at [44, 286] on div "Product gallery navigation" at bounding box center [44, 287] width 8 height 8
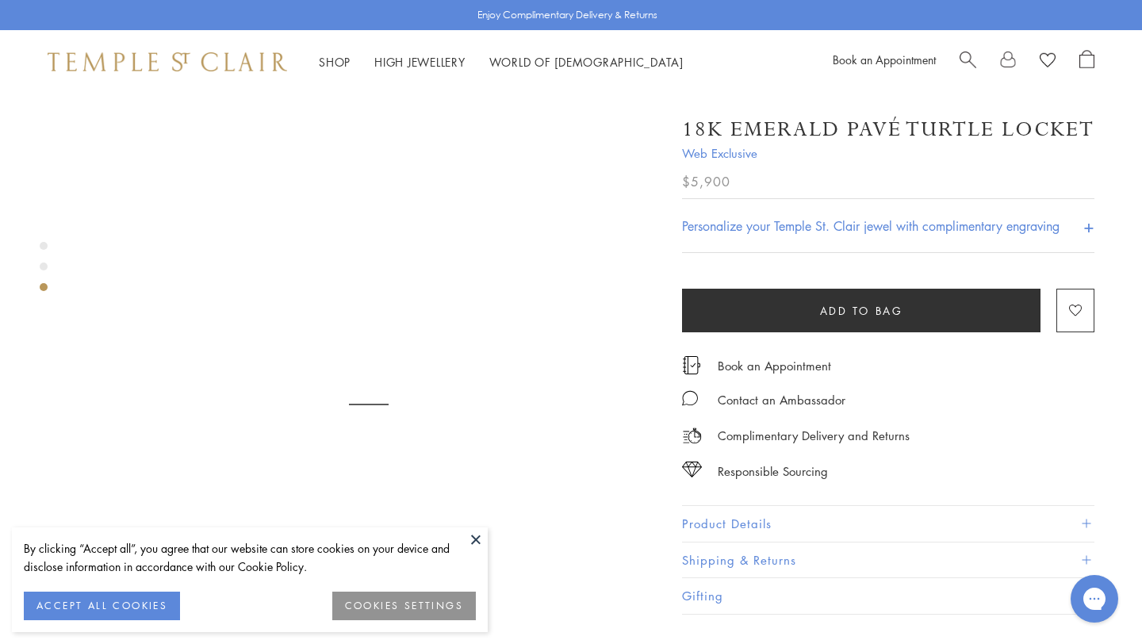
scroll to position [1188, 0]
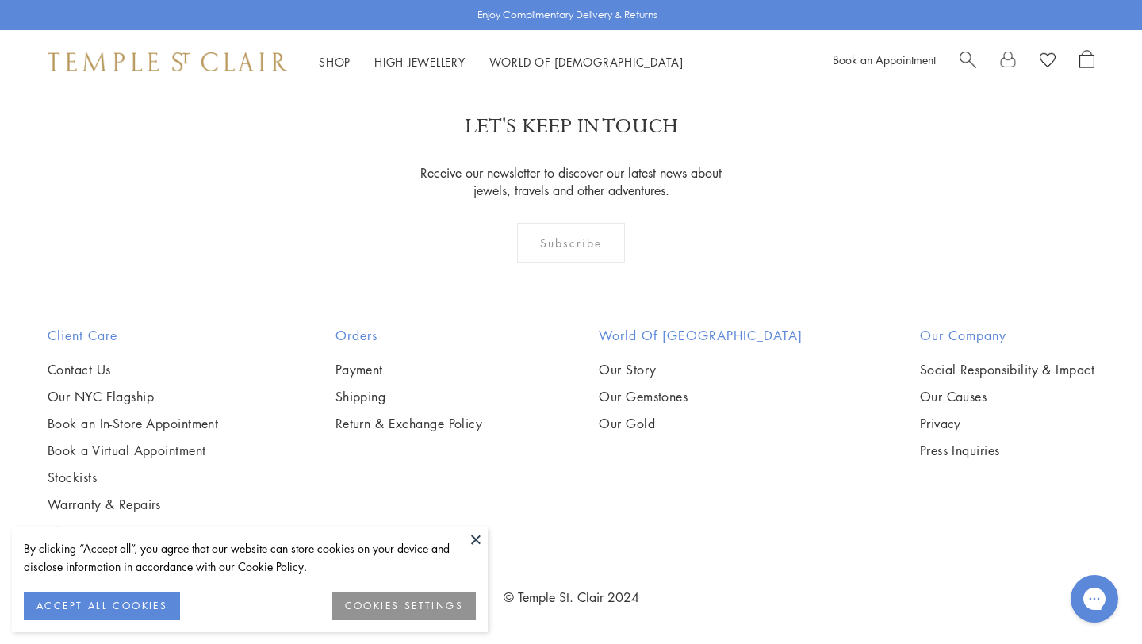
scroll to position [1161, 0]
click at [0, 0] on img at bounding box center [0, 0] width 0 height 0
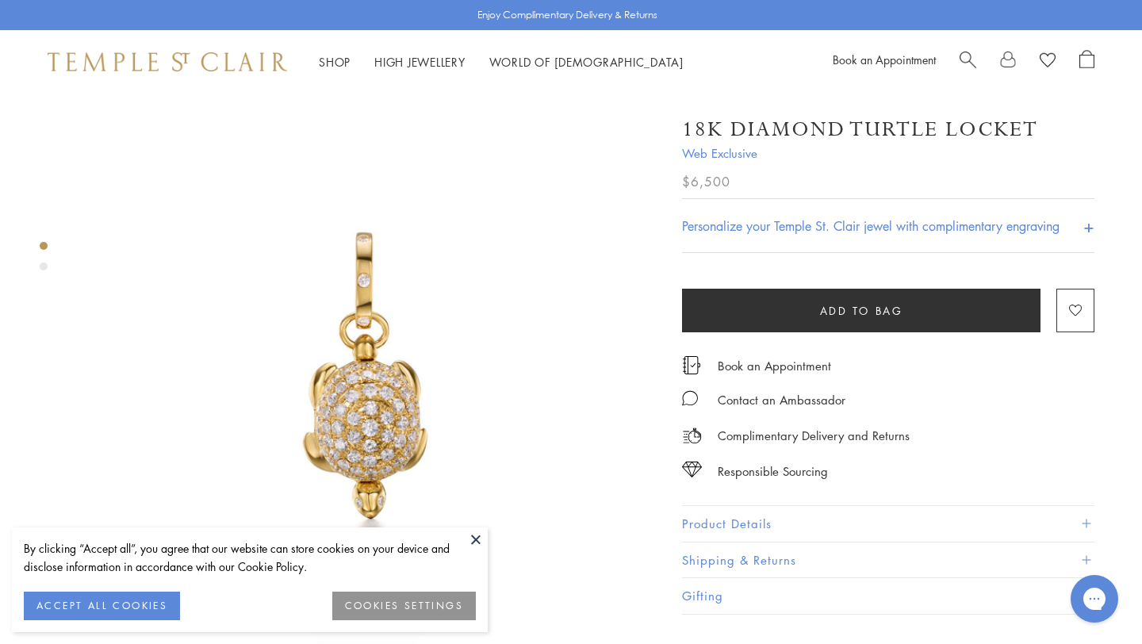
click at [46, 266] on div "Product gallery navigation" at bounding box center [44, 267] width 8 height 8
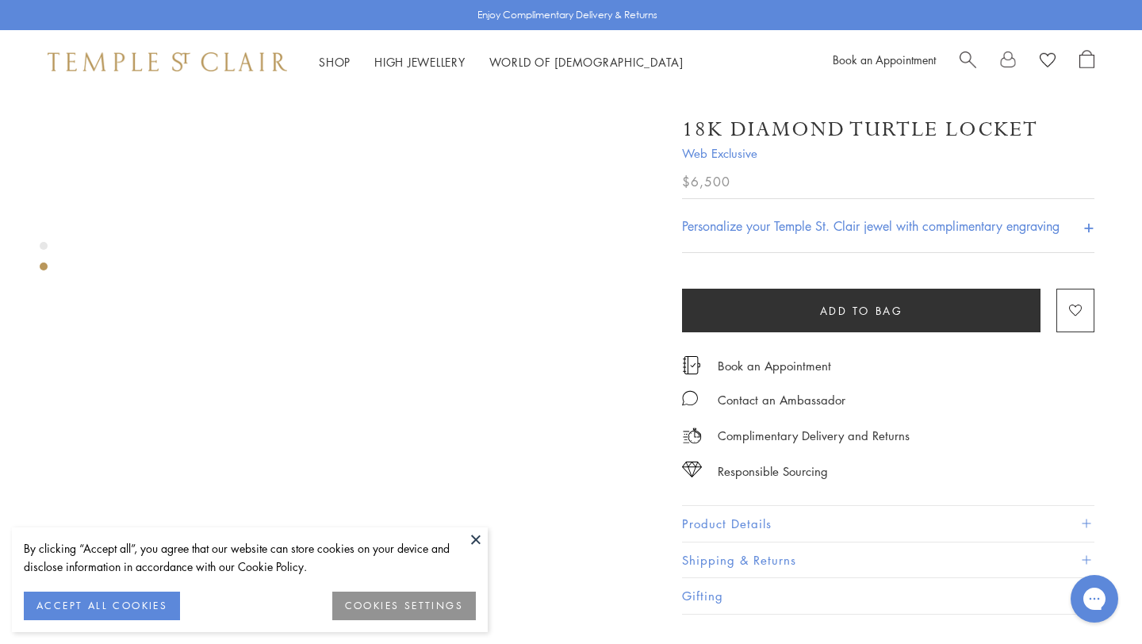
scroll to position [609, 0]
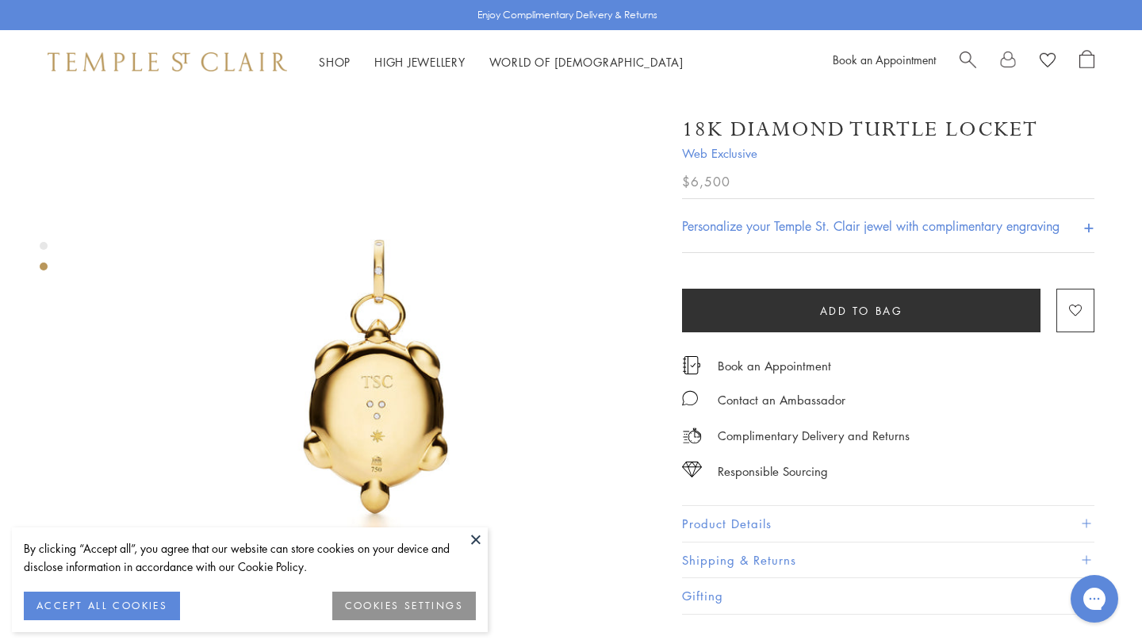
click at [45, 243] on div "Product gallery navigation" at bounding box center [44, 246] width 8 height 8
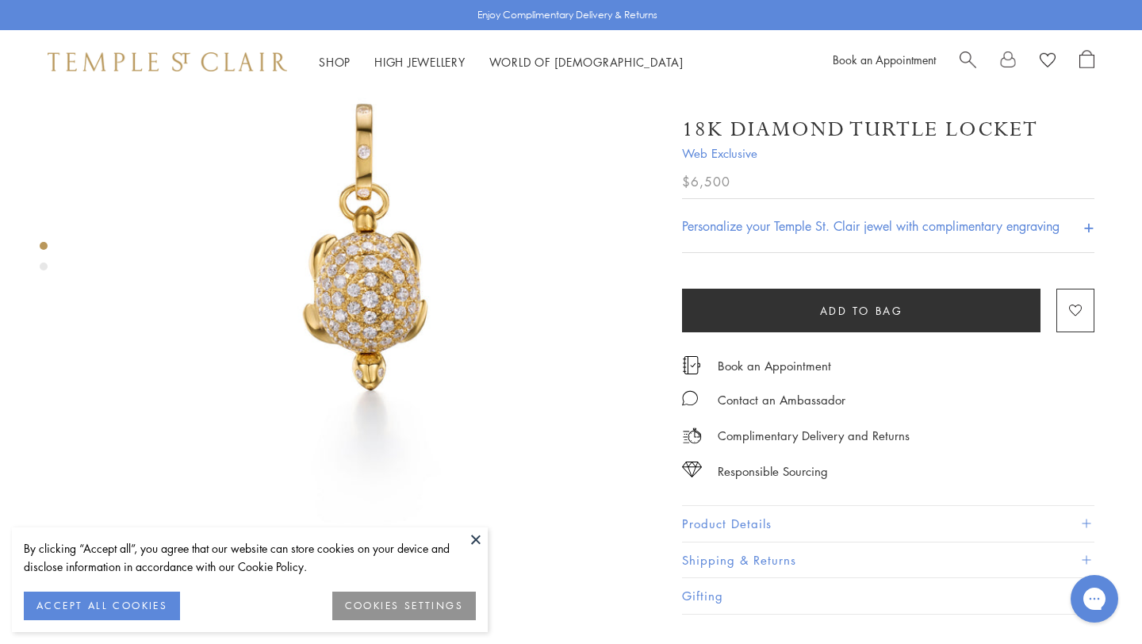
scroll to position [130, 0]
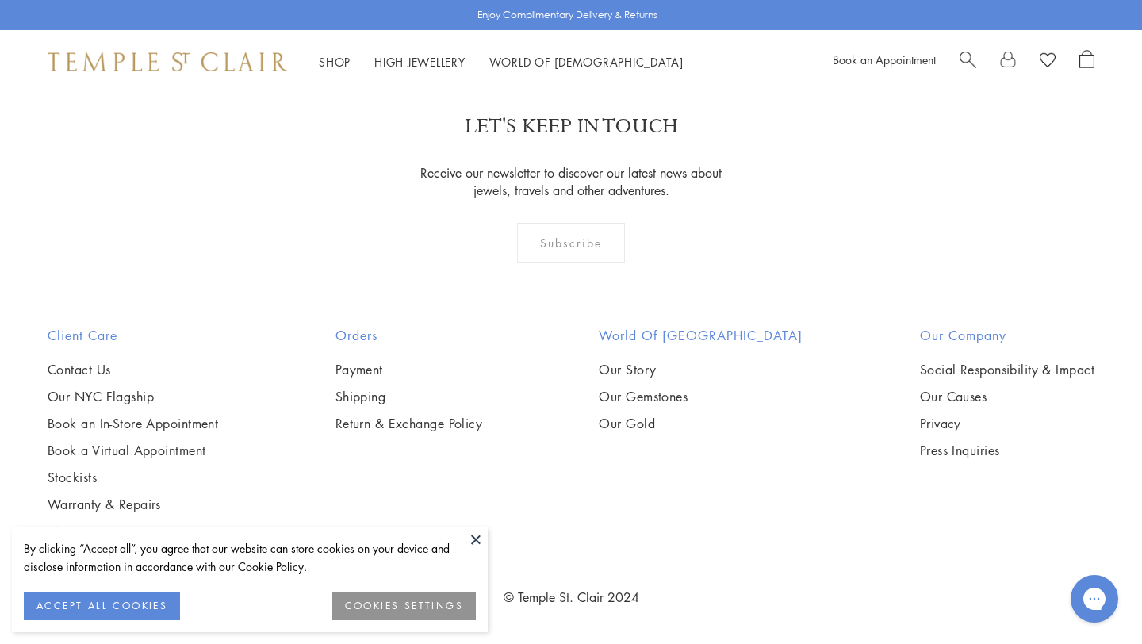
scroll to position [8404, 0]
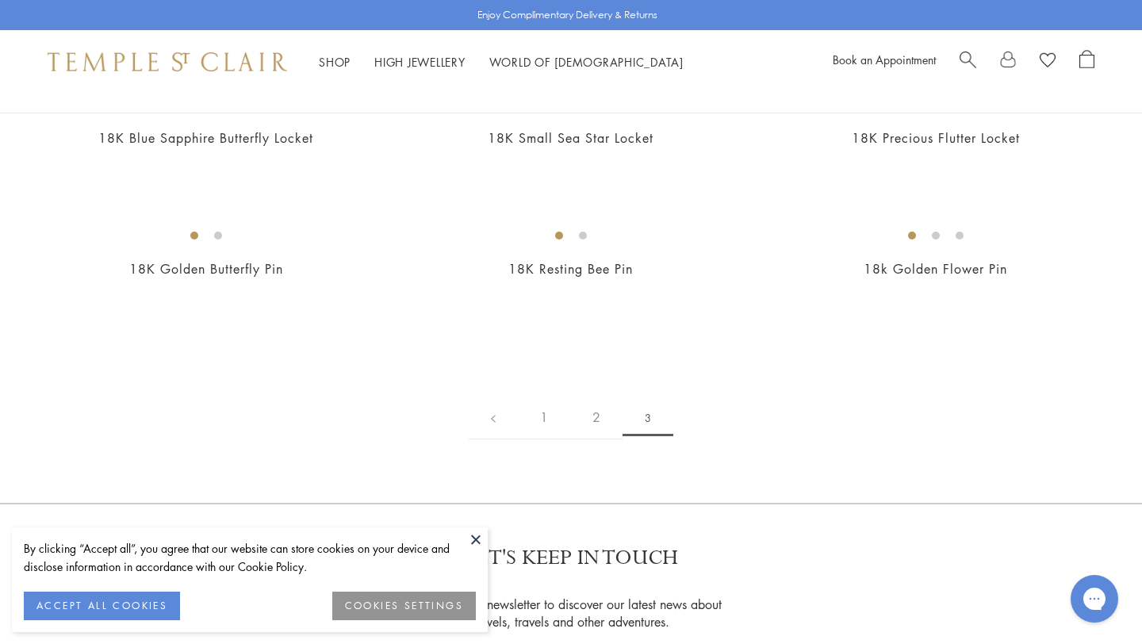
scroll to position [272, 0]
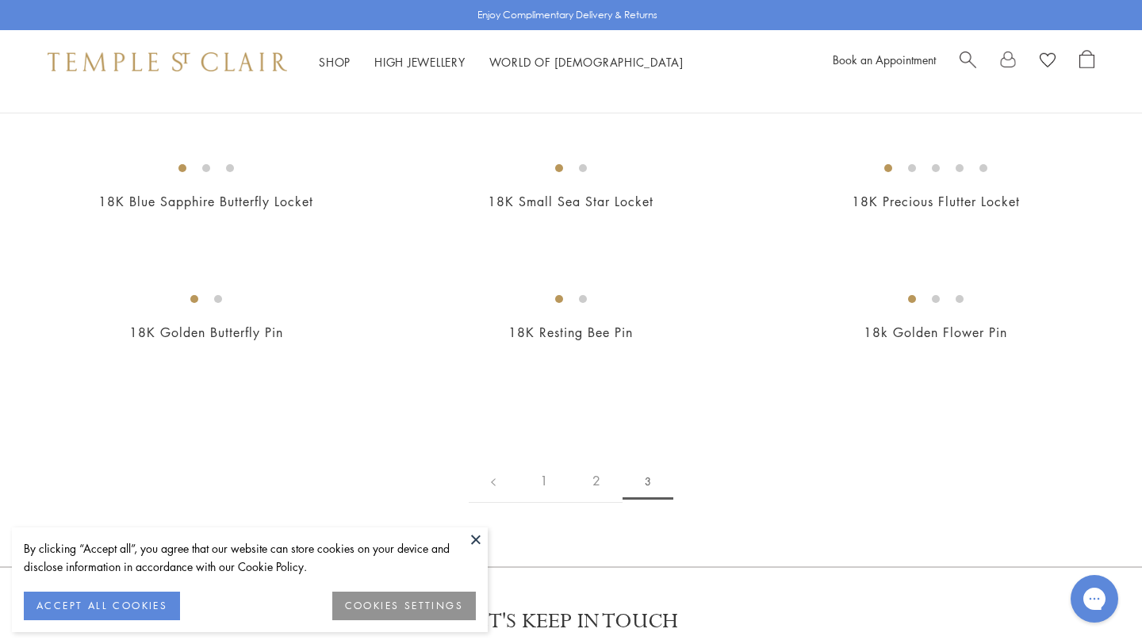
click at [0, 0] on img at bounding box center [0, 0] width 0 height 0
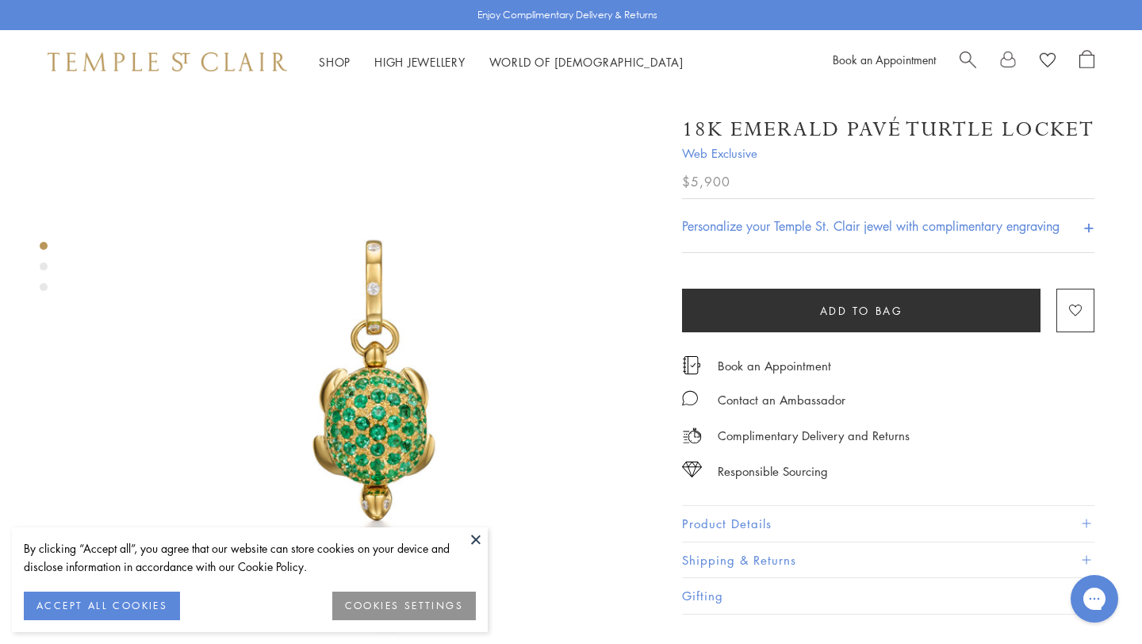
click at [474, 539] on button at bounding box center [476, 540] width 24 height 24
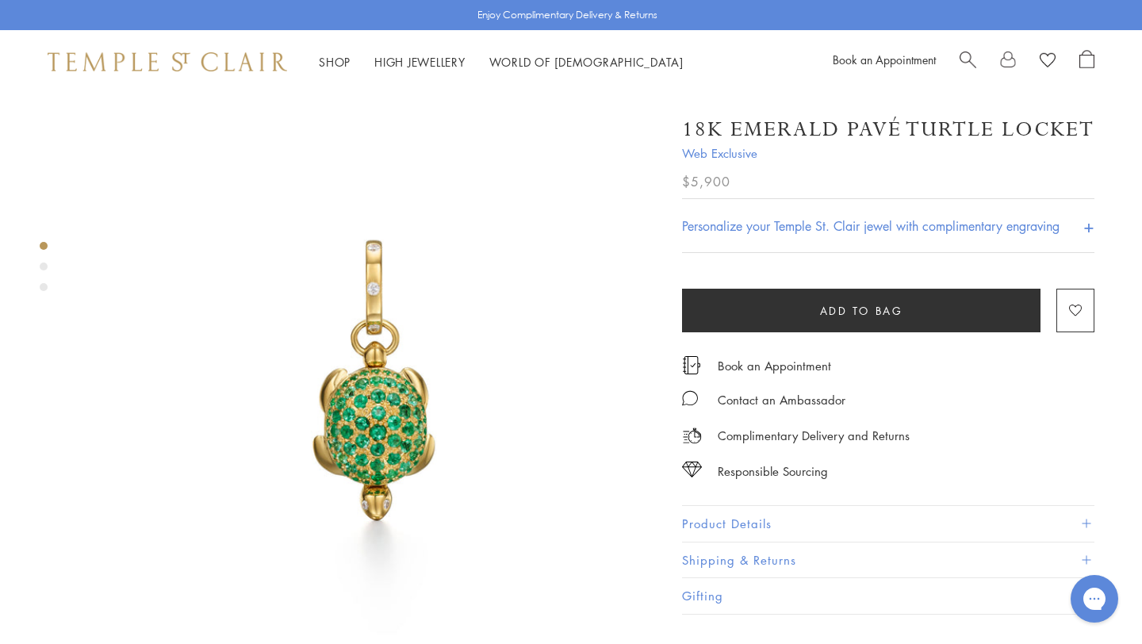
click at [41, 268] on div "Product gallery navigation" at bounding box center [44, 267] width 8 height 8
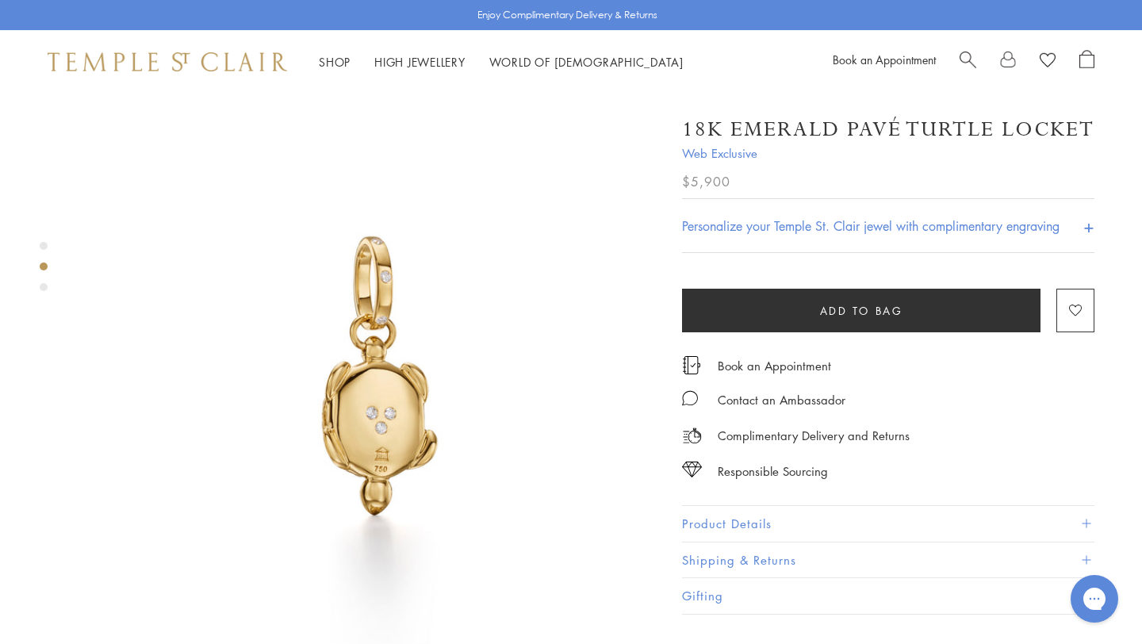
click at [43, 289] on div "Product gallery navigation" at bounding box center [44, 287] width 8 height 8
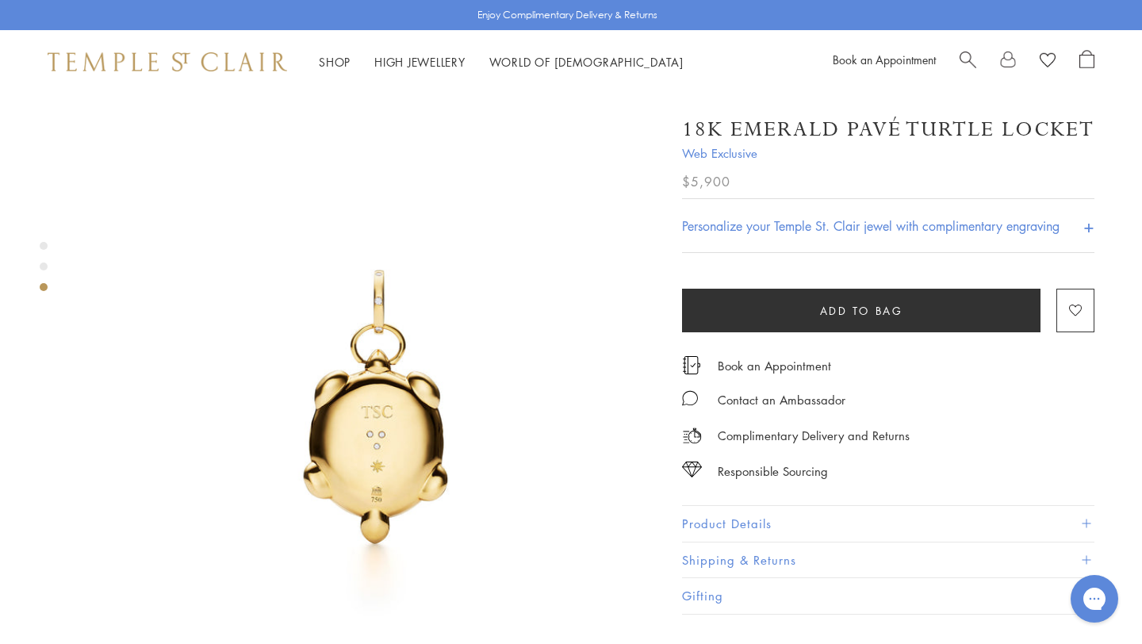
scroll to position [1188, 0]
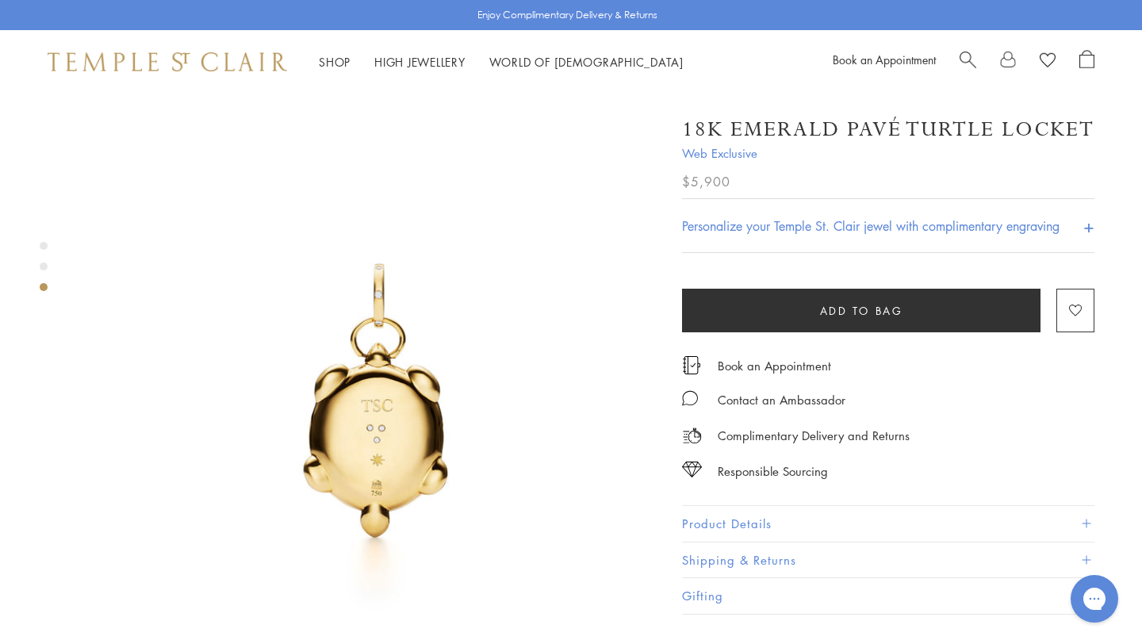
click at [43, 247] on div "Product gallery navigation" at bounding box center [44, 246] width 8 height 8
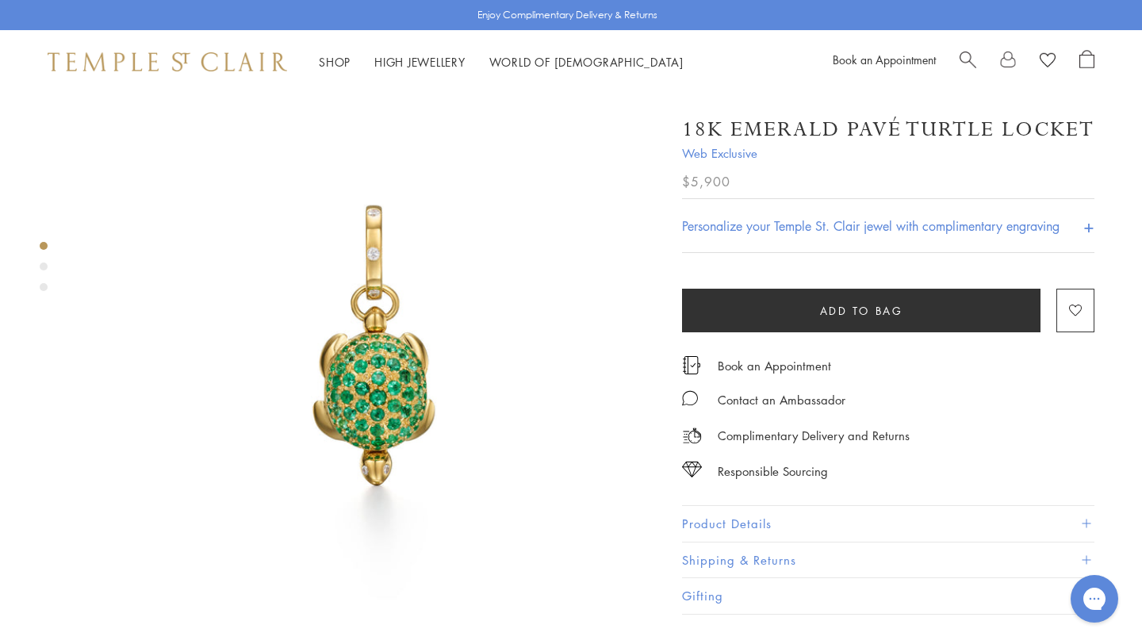
scroll to position [30, 0]
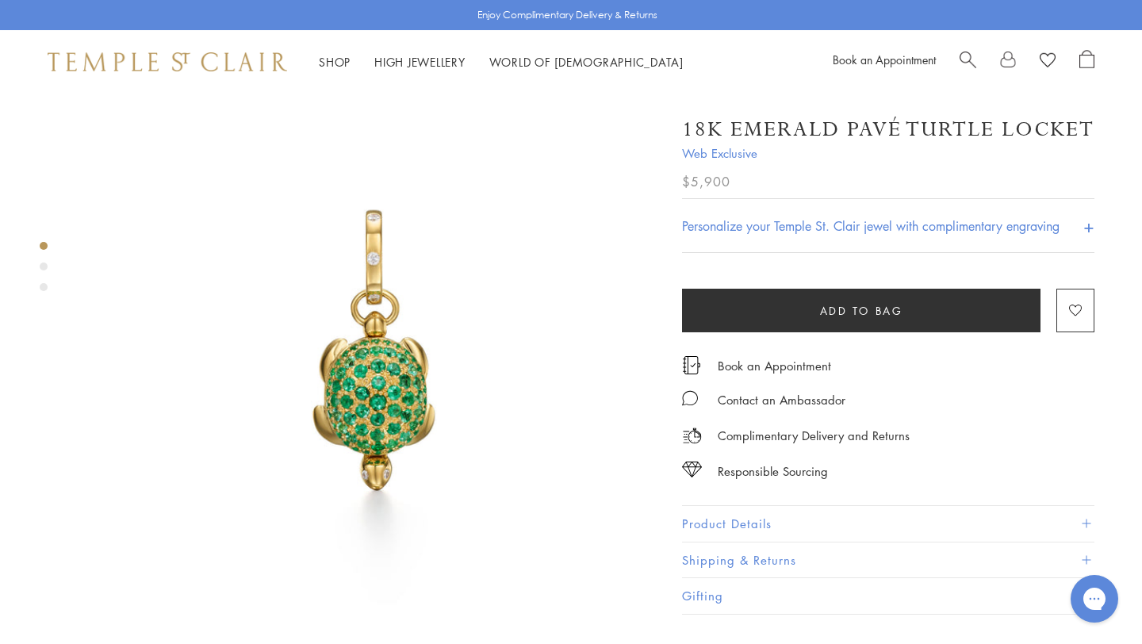
click at [1085, 528] on span at bounding box center [1086, 524] width 9 height 9
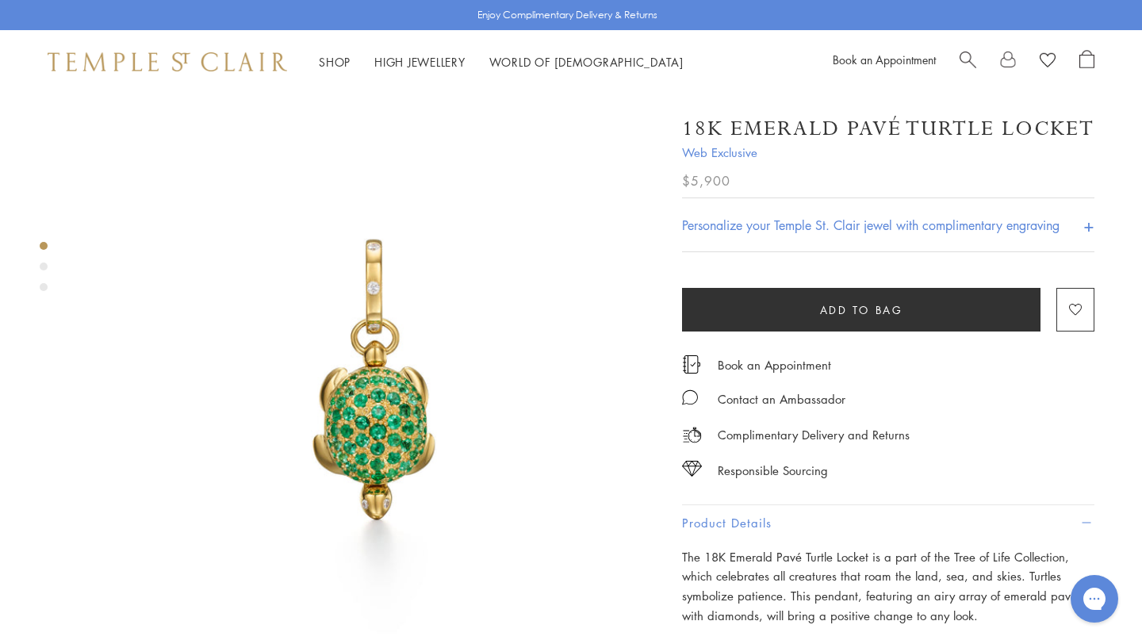
scroll to position [0, 0]
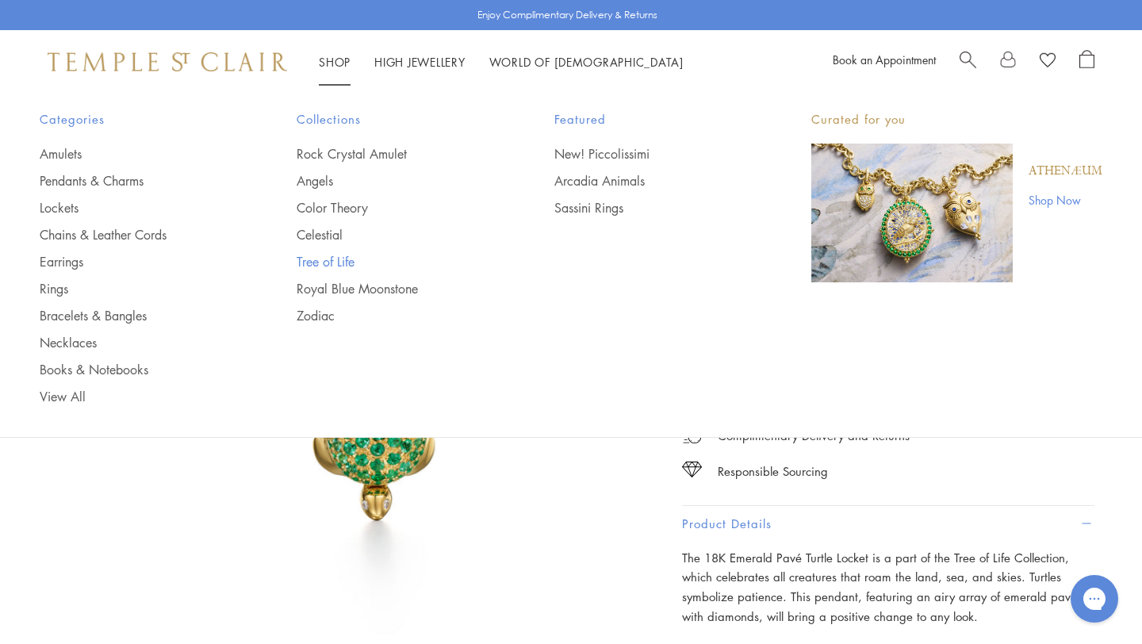
click at [313, 264] on link "Tree of Life" at bounding box center [394, 261] width 194 height 17
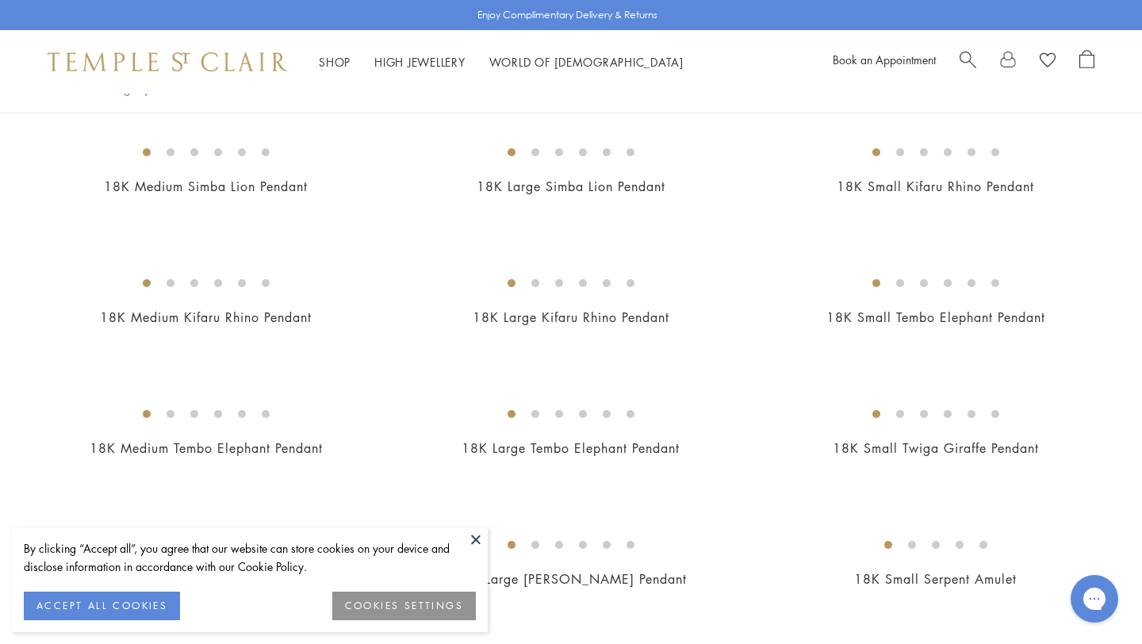
scroll to position [1153, 0]
